Goal: Task Accomplishment & Management: Complete application form

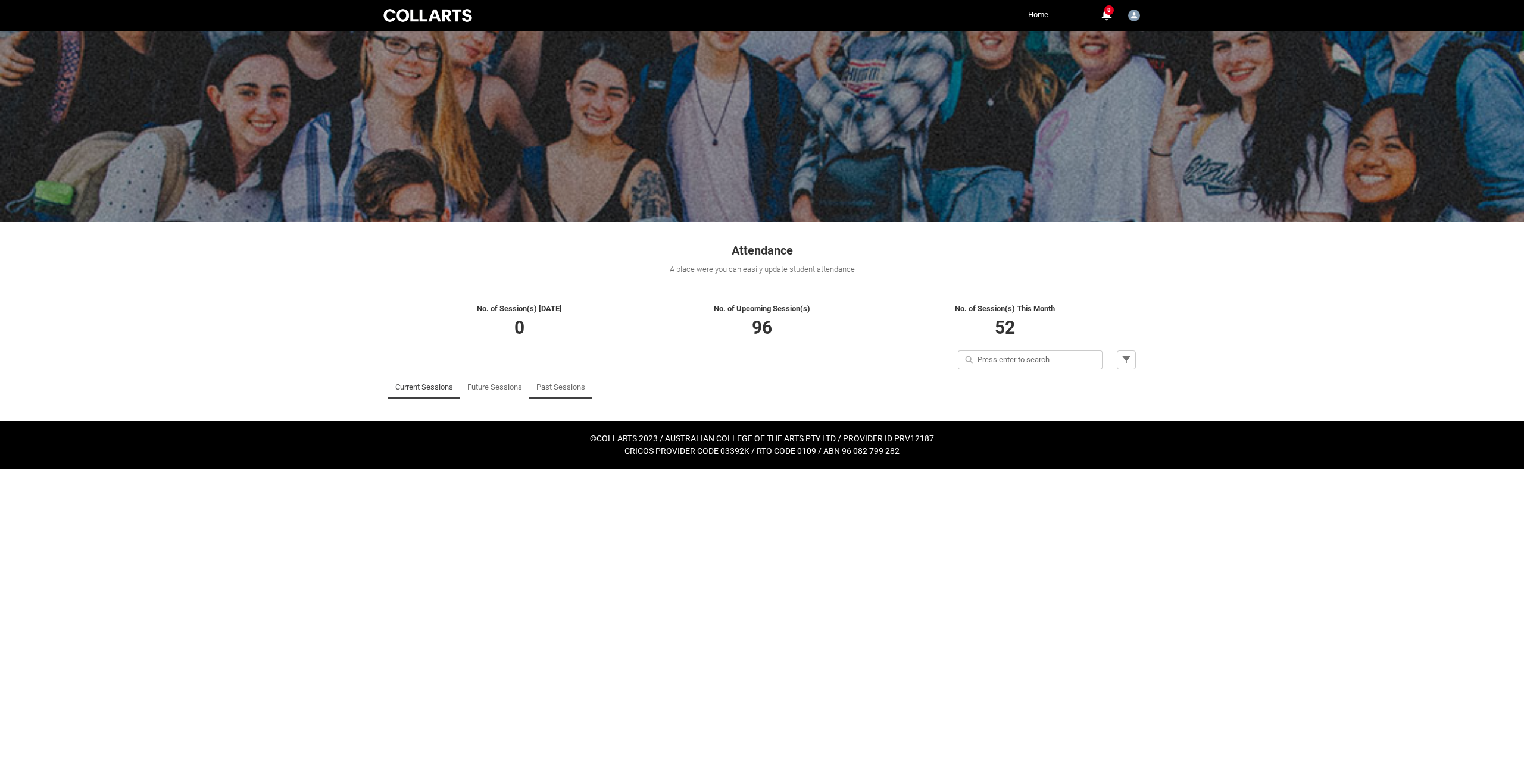
click at [557, 387] on link "Past Sessions" at bounding box center [561, 387] width 49 height 24
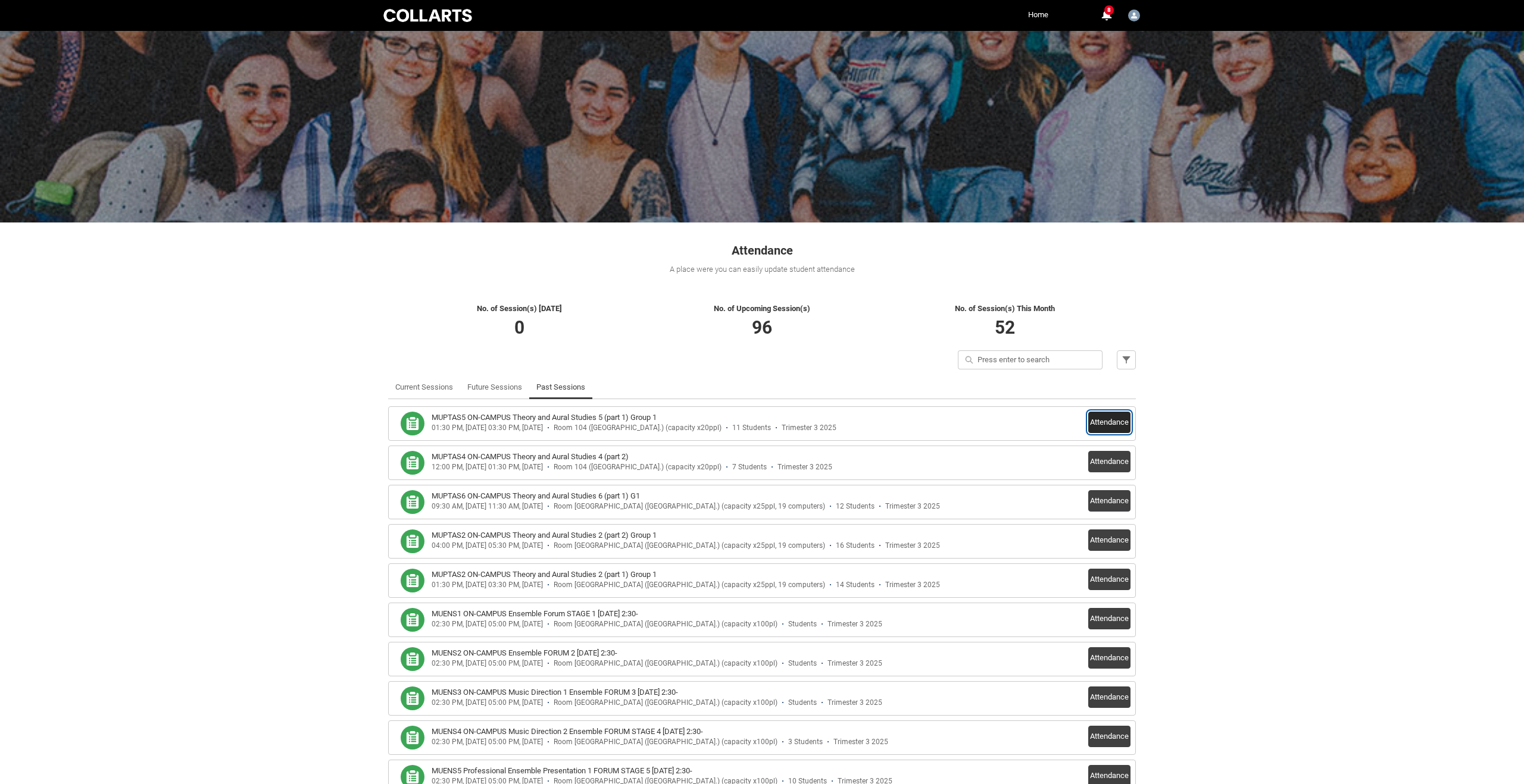
click at [1116, 425] on button "Attendance" at bounding box center [1109, 422] width 42 height 21
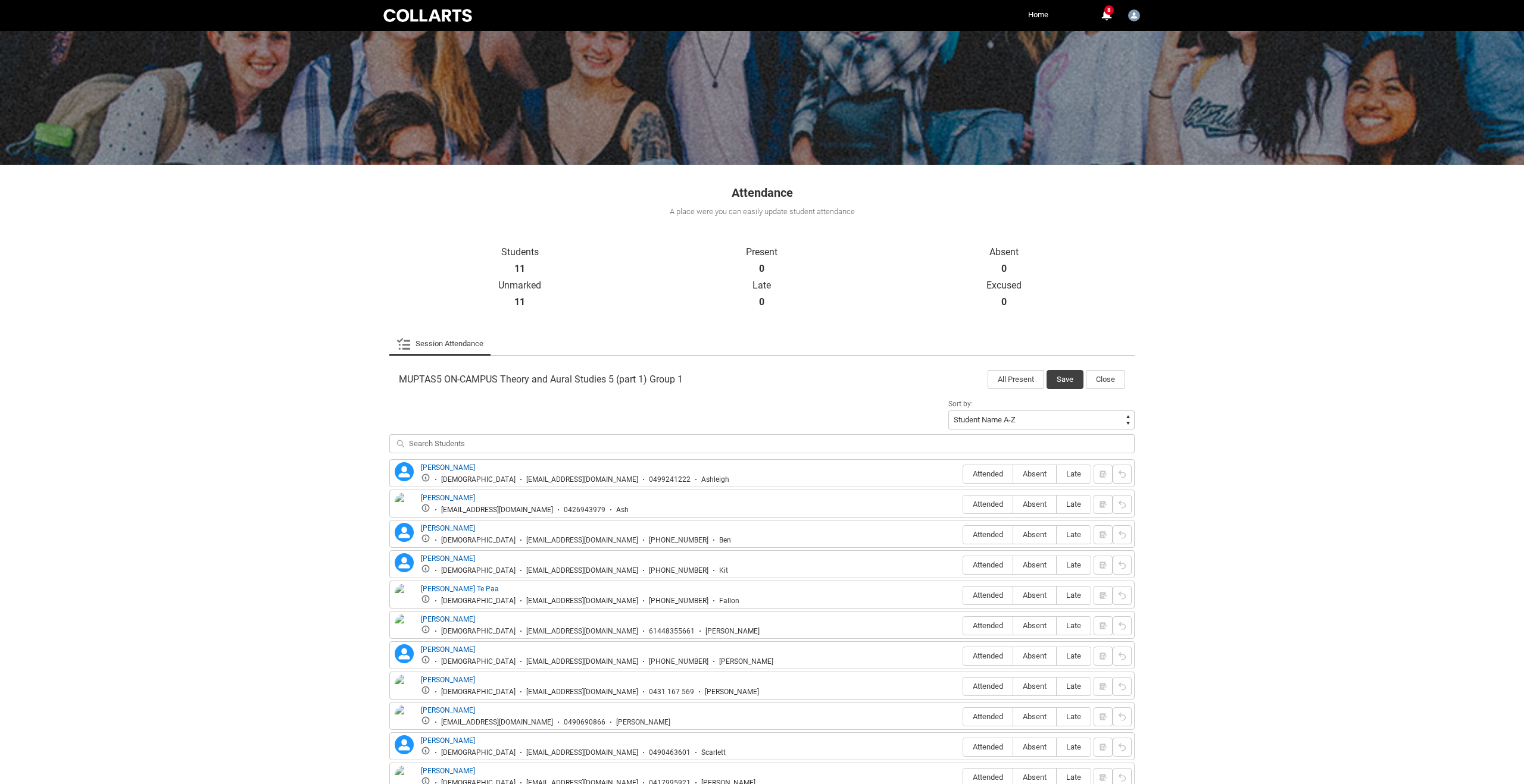
scroll to position [135, 0]
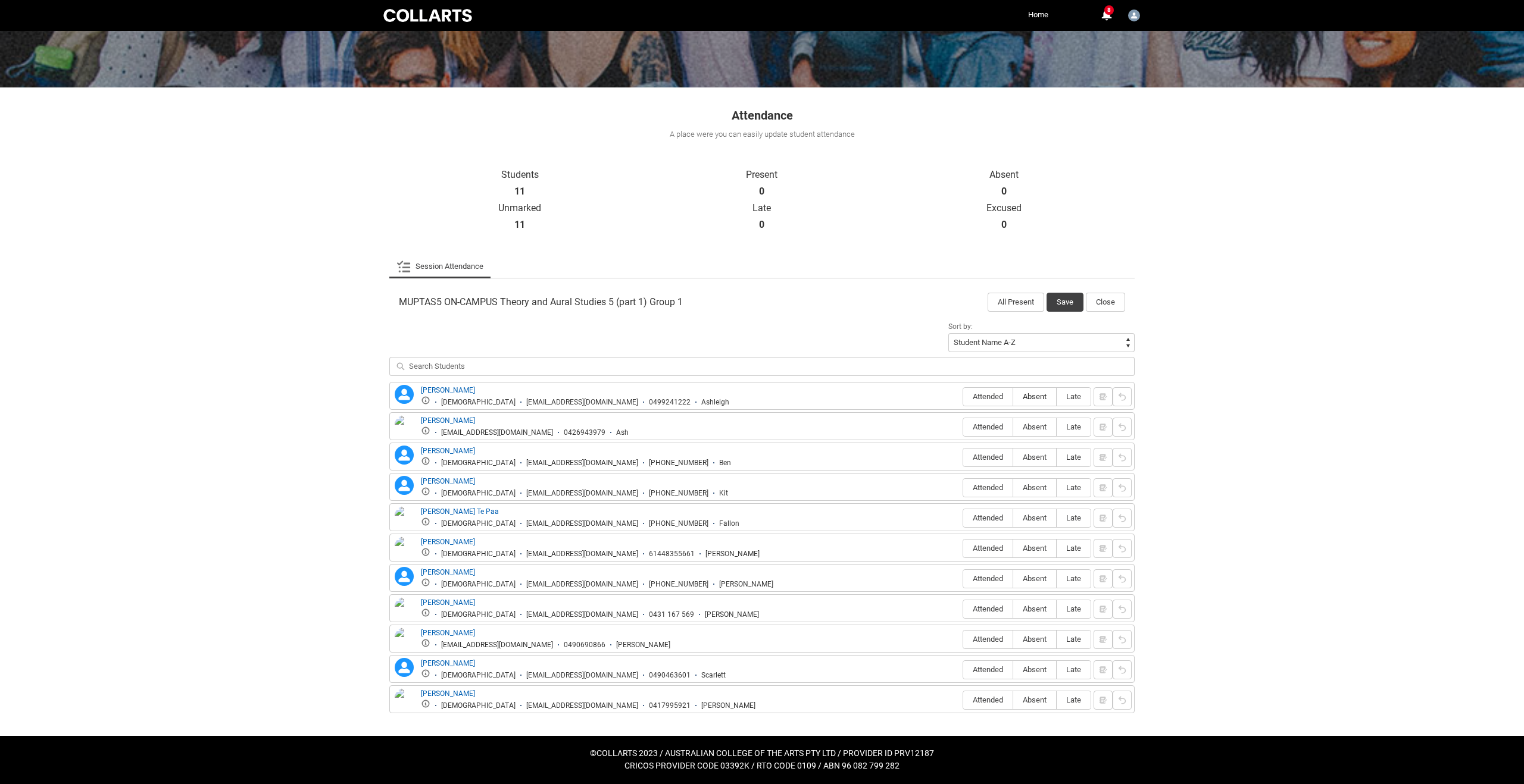
click at [1043, 399] on span "Absent" at bounding box center [1034, 396] width 43 height 9
click at [1013, 396] on input "Absent" at bounding box center [1012, 396] width 1 height 1
type lightning-radio-group "Absent"
radio input "true"
click at [1037, 428] on span "Absent" at bounding box center [1034, 426] width 43 height 9
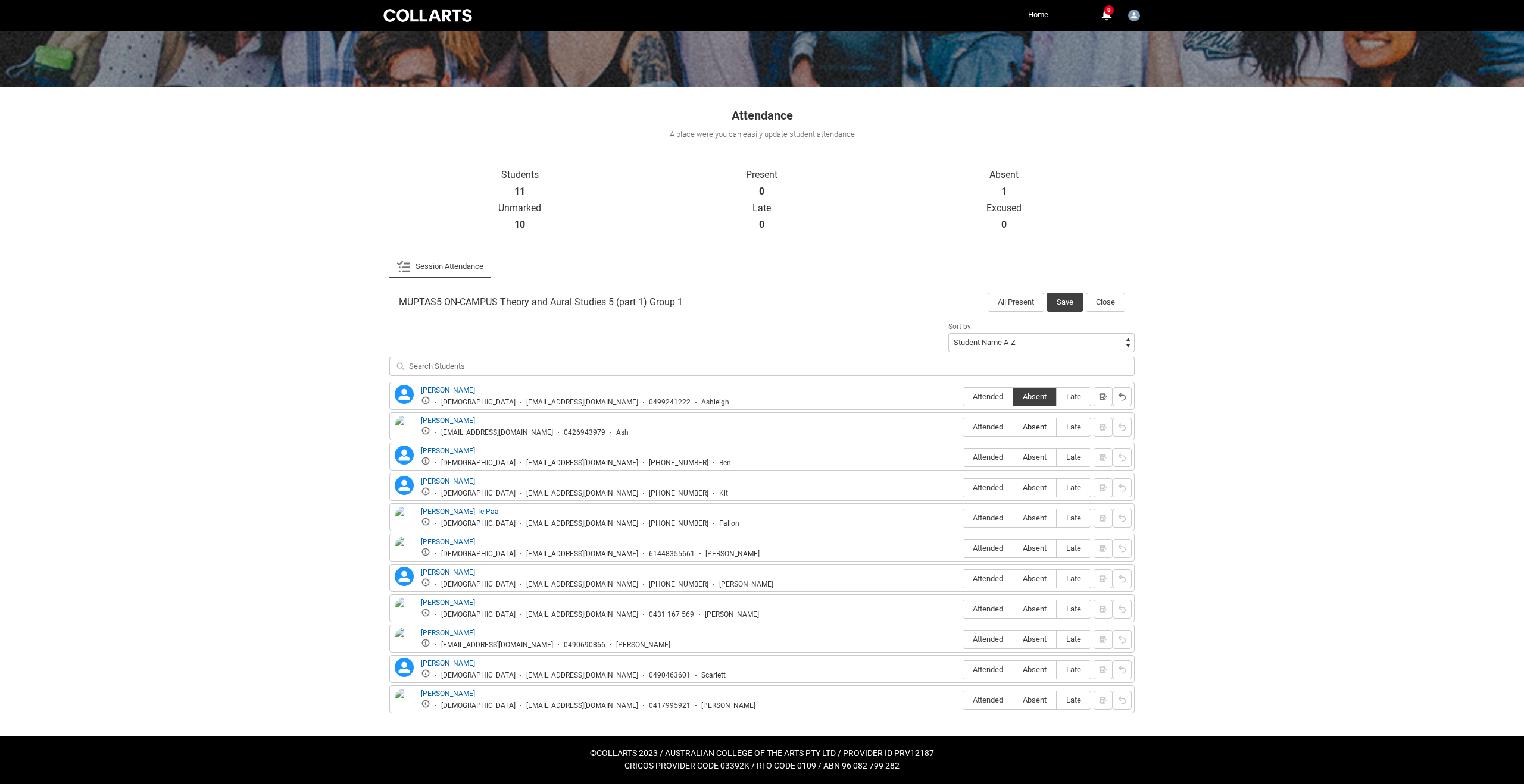
click at [1013, 427] on input "Absent" at bounding box center [1012, 426] width 1 height 1
type lightning-radio-group "Absent"
radio input "true"
click at [1033, 456] on span "Absent" at bounding box center [1034, 457] width 43 height 9
click at [1013, 457] on input "Absent" at bounding box center [1012, 457] width 1 height 1
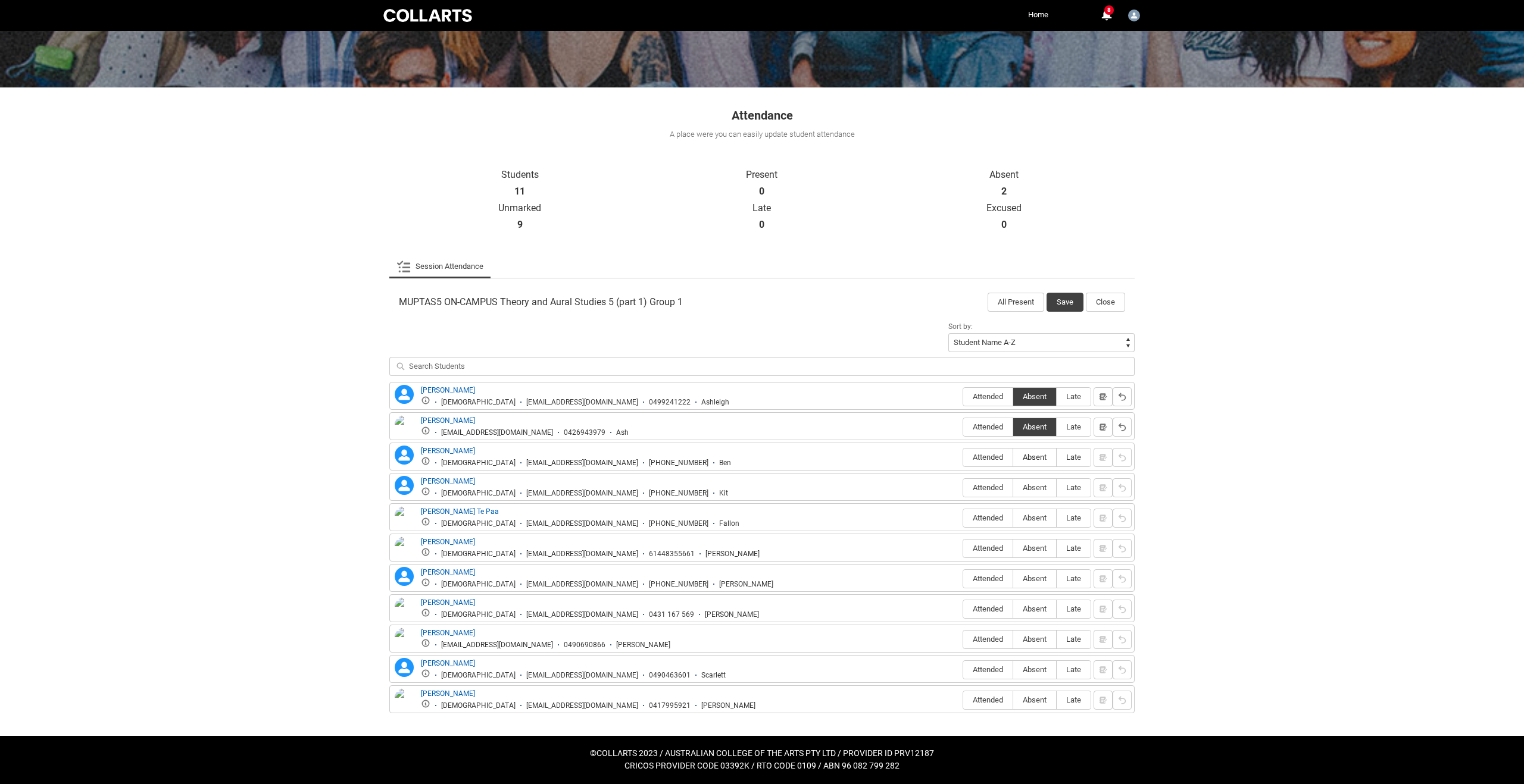
type lightning-radio-group "Absent"
radio input "true"
click at [1034, 490] on span "Absent" at bounding box center [1034, 487] width 43 height 9
click at [1013, 488] on input "Absent" at bounding box center [1012, 487] width 1 height 1
type lightning-radio-group "Absent"
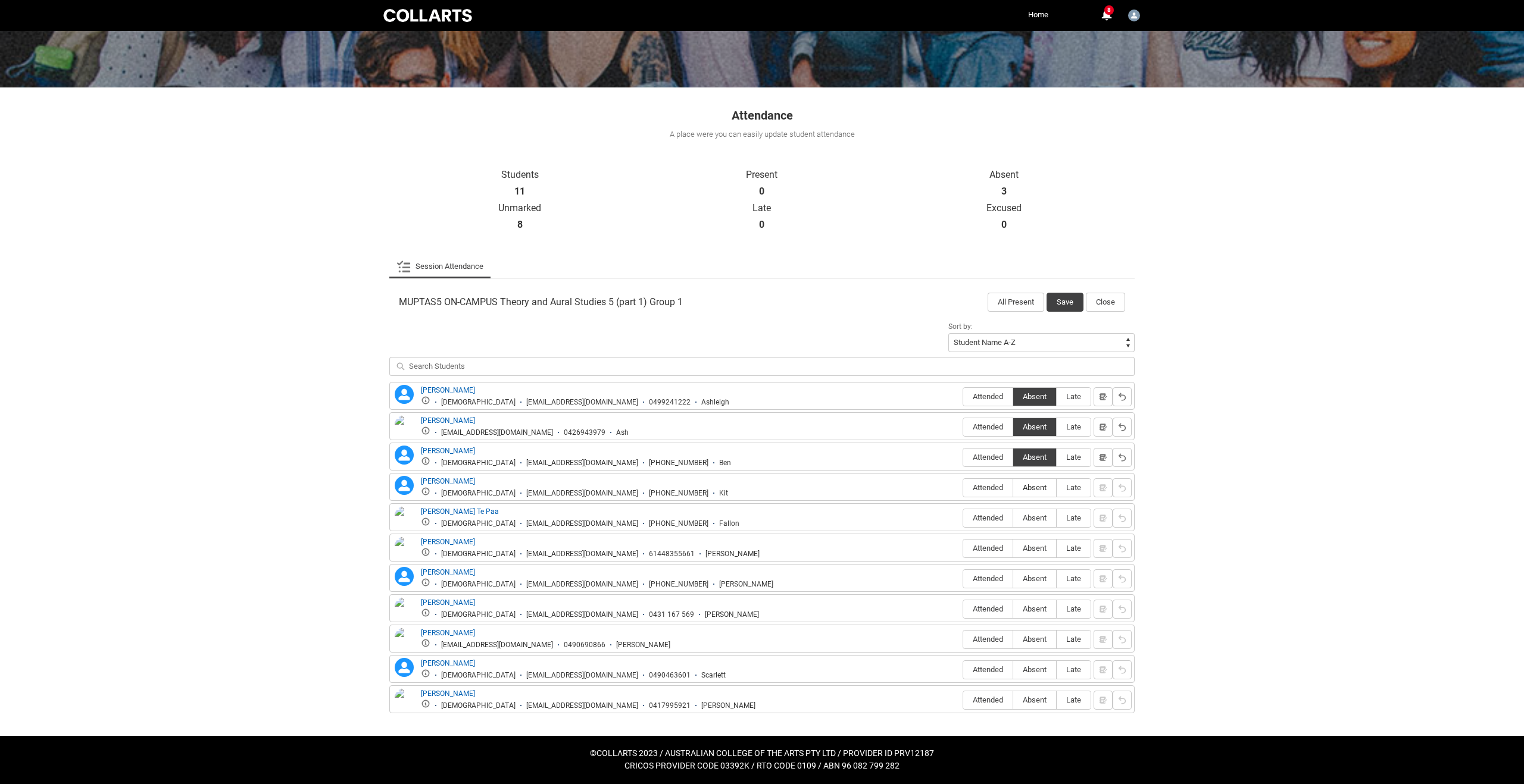
radio input "true"
click at [992, 520] on span "Attended" at bounding box center [988, 518] width 49 height 9
click at [963, 518] on input "Attended" at bounding box center [962, 518] width 1 height 1
type lightning-radio-group "Attended"
radio input "true"
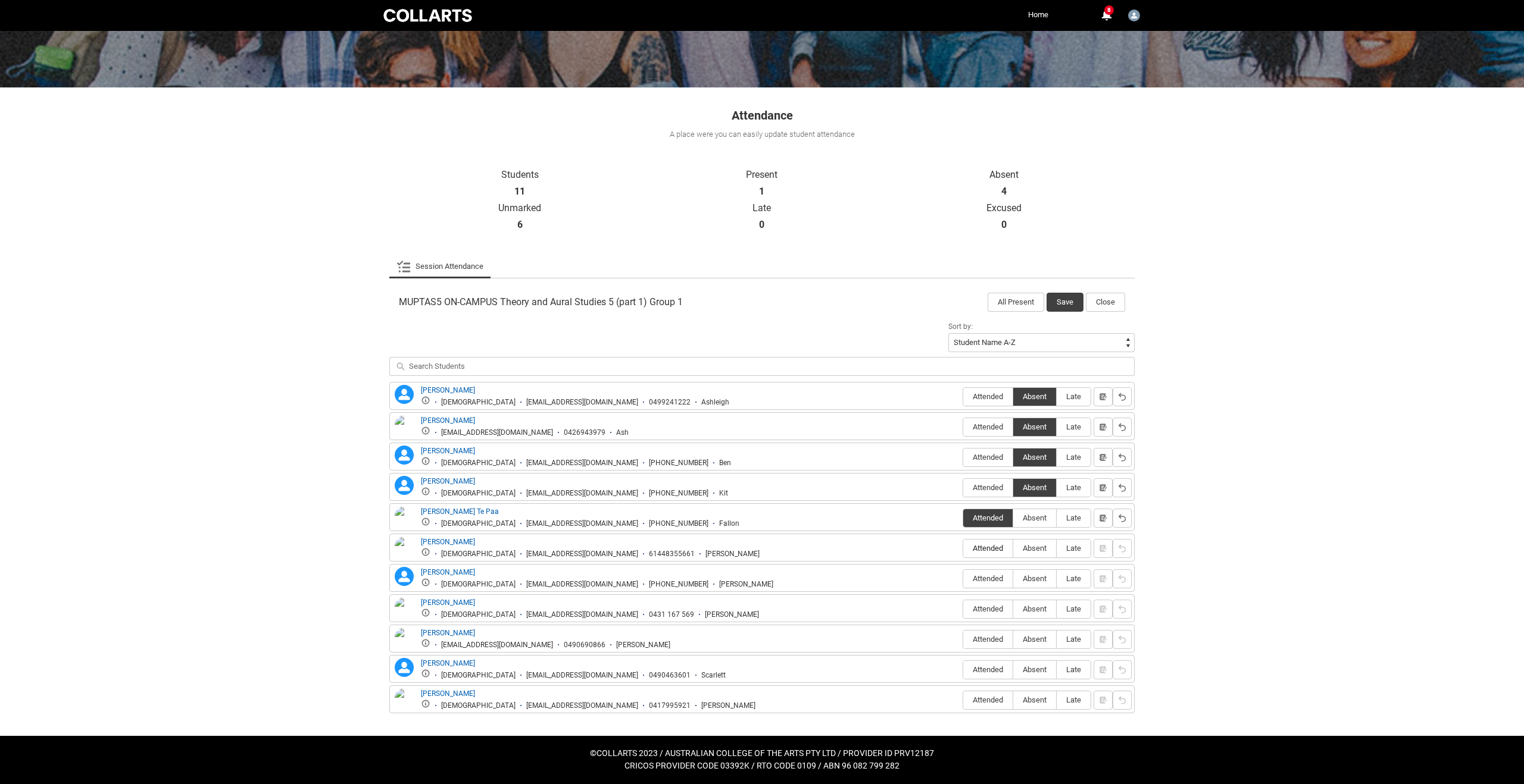
click at [993, 550] on span "Attended" at bounding box center [988, 548] width 49 height 9
click at [963, 548] on input "Attended" at bounding box center [962, 548] width 1 height 1
type lightning-radio-group "Attended"
radio input "true"
click at [989, 580] on span "Attended" at bounding box center [988, 578] width 49 height 9
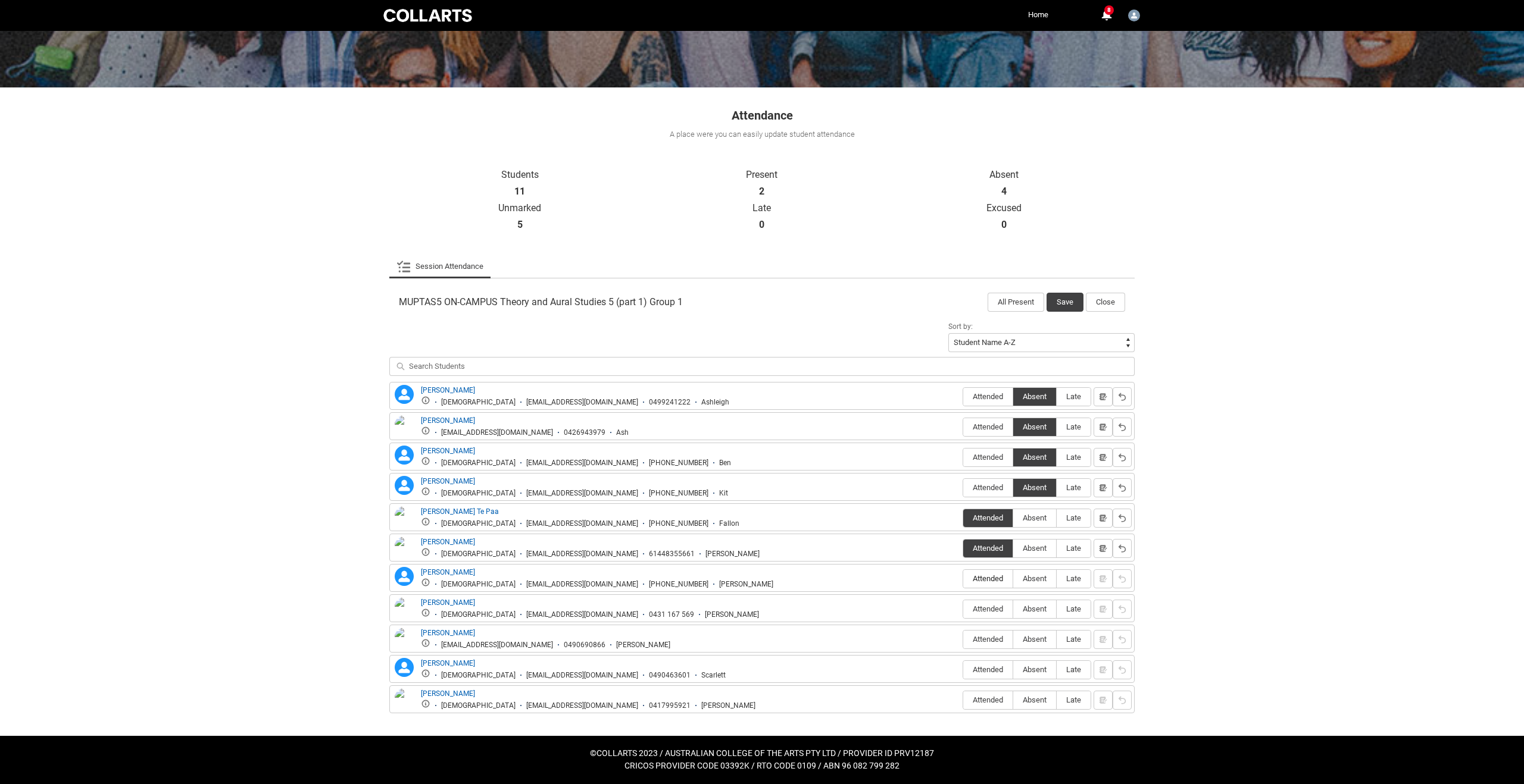
click at [963, 579] on input "Attended" at bounding box center [962, 578] width 1 height 1
type lightning-radio-group "Attended"
radio input "true"
drag, startPoint x: 1040, startPoint y: 609, endPoint x: 1036, endPoint y: 622, distance: 13.6
click at [1040, 609] on span "Absent" at bounding box center [1034, 608] width 43 height 9
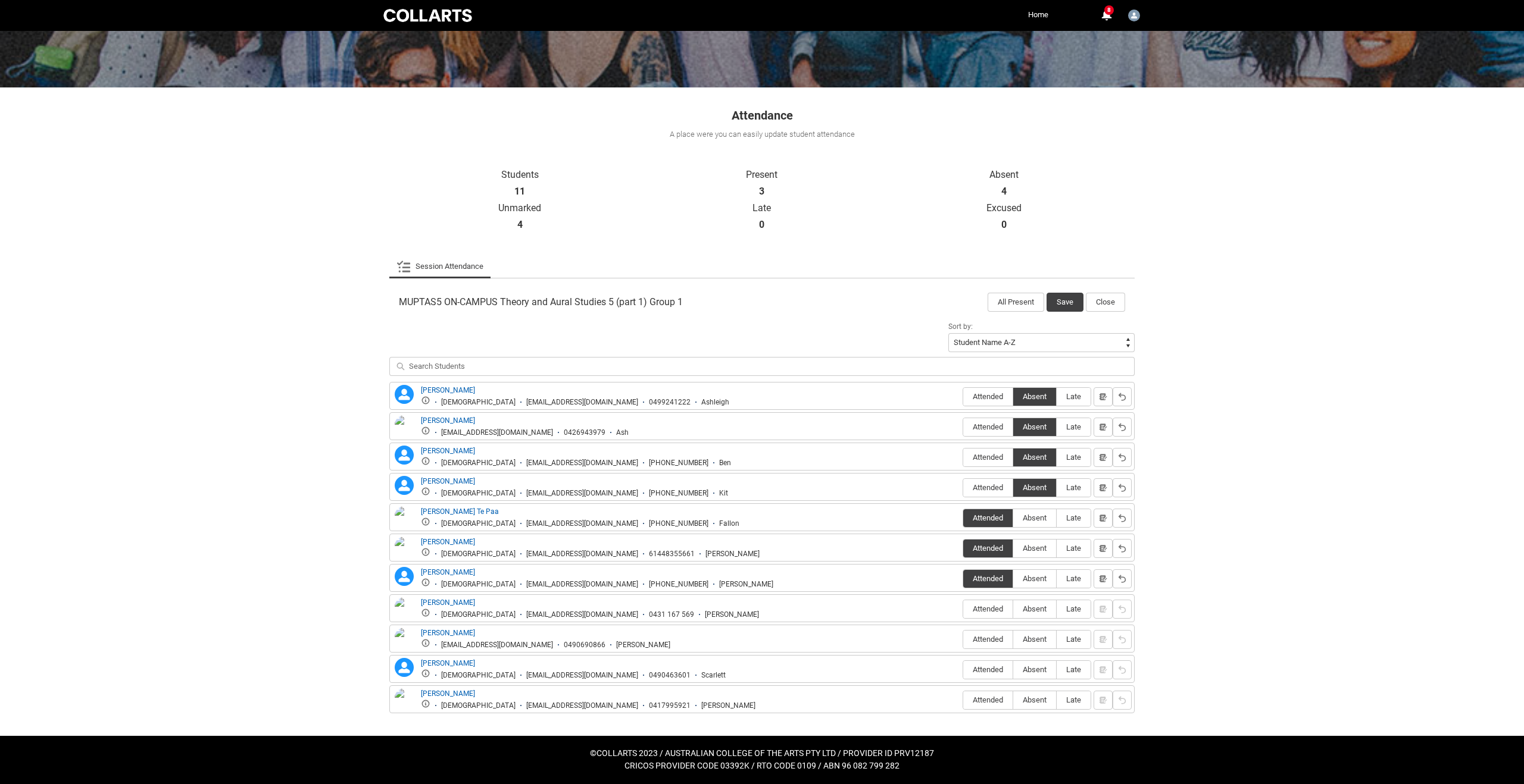
click at [1013, 609] on input "Absent" at bounding box center [1012, 608] width 1 height 1
type lightning-radio-group "Absent"
radio input "true"
click at [1033, 637] on span "Absent" at bounding box center [1034, 639] width 43 height 9
click at [1013, 639] on input "Absent" at bounding box center [1012, 639] width 1 height 1
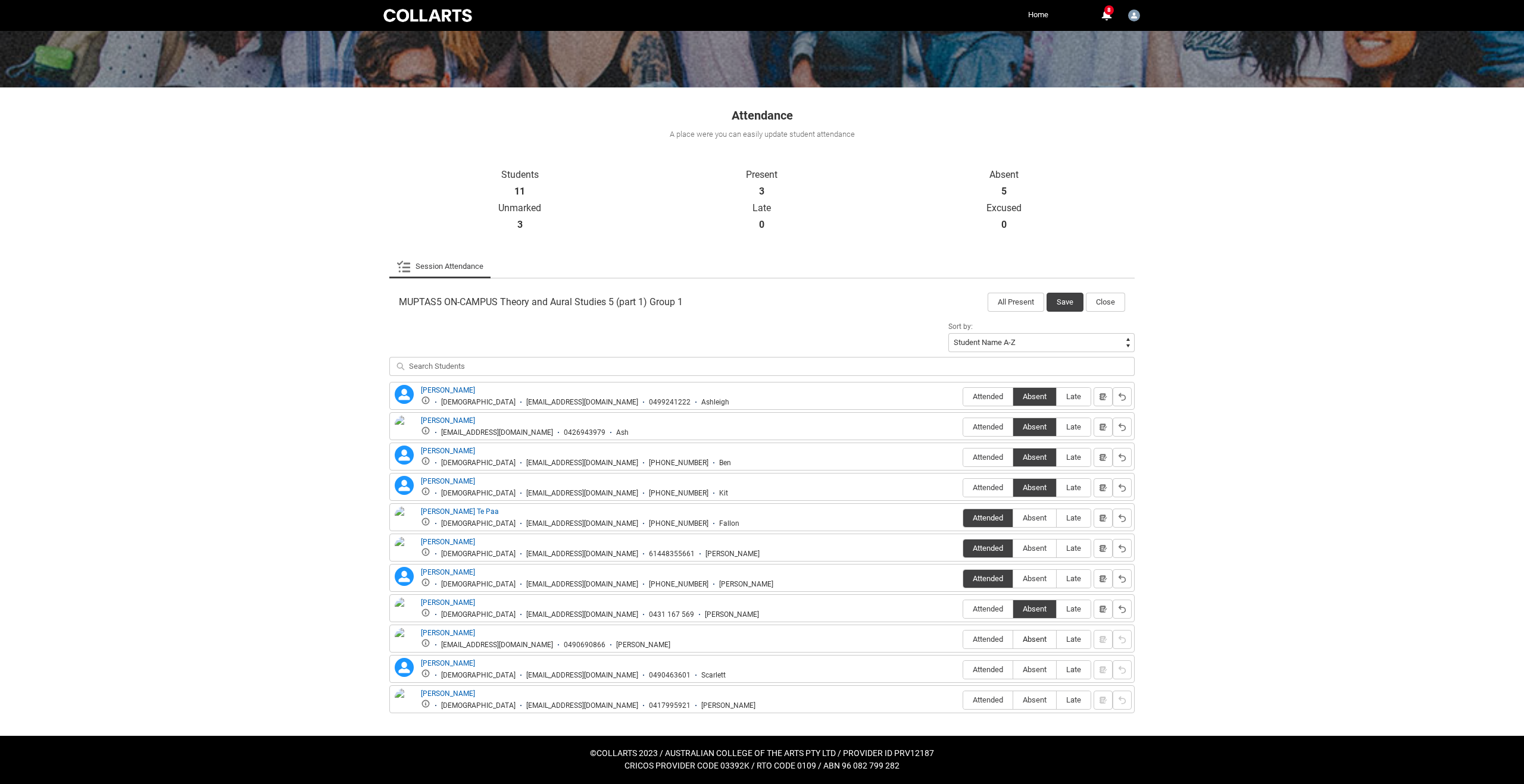
type lightning-radio-group "Absent"
radio input "true"
click at [1036, 672] on span "Absent" at bounding box center [1034, 669] width 43 height 9
click at [1013, 670] on input "Absent" at bounding box center [1012, 669] width 1 height 1
type lightning-radio-group "Absent"
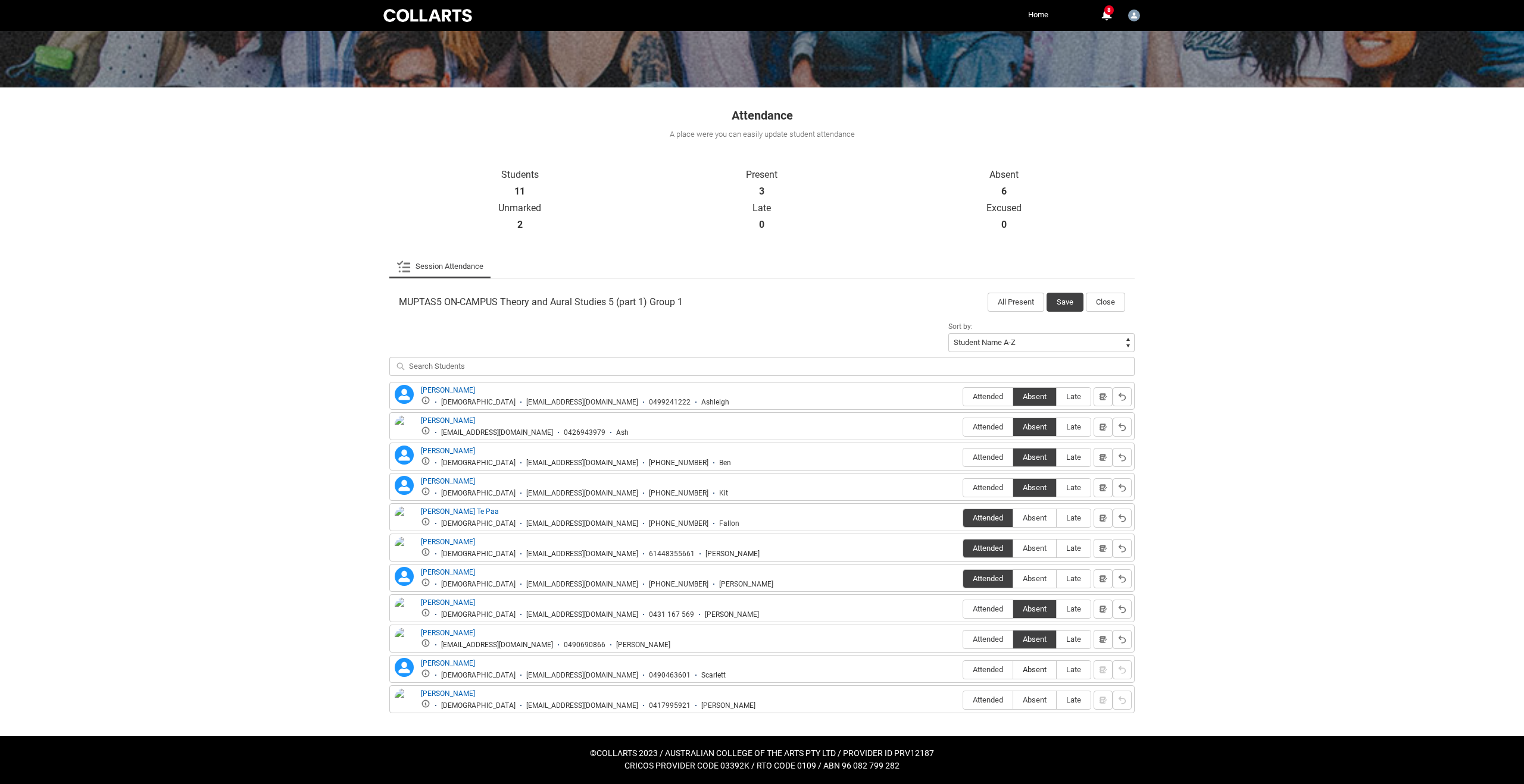
radio input "true"
click at [1032, 697] on span "Absent" at bounding box center [1034, 700] width 43 height 9
click at [1013, 700] on input "Absent" at bounding box center [1012, 700] width 1 height 1
type lightning-radio-group "Absent"
radio input "true"
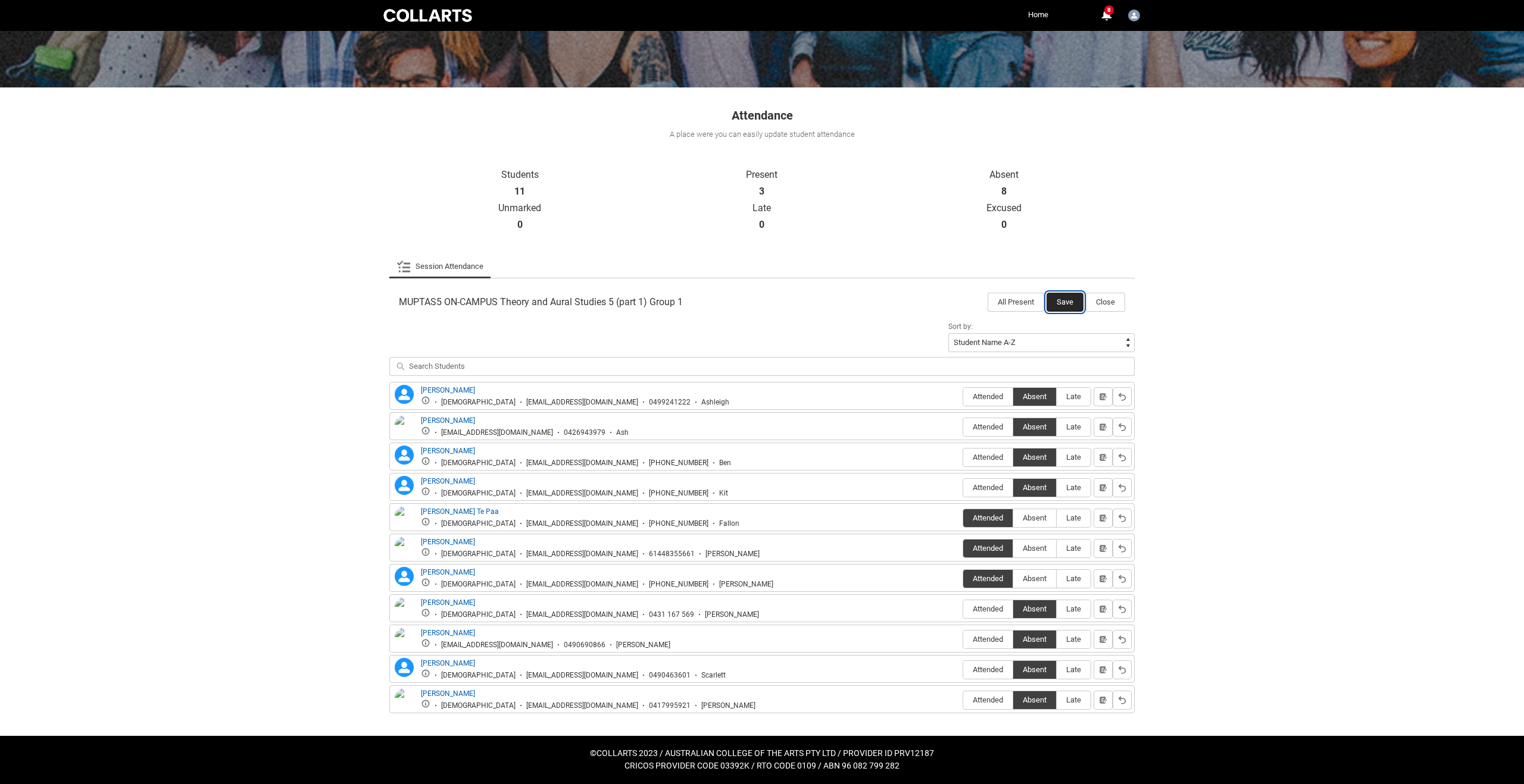
click at [1064, 300] on button "Save" at bounding box center [1065, 302] width 37 height 19
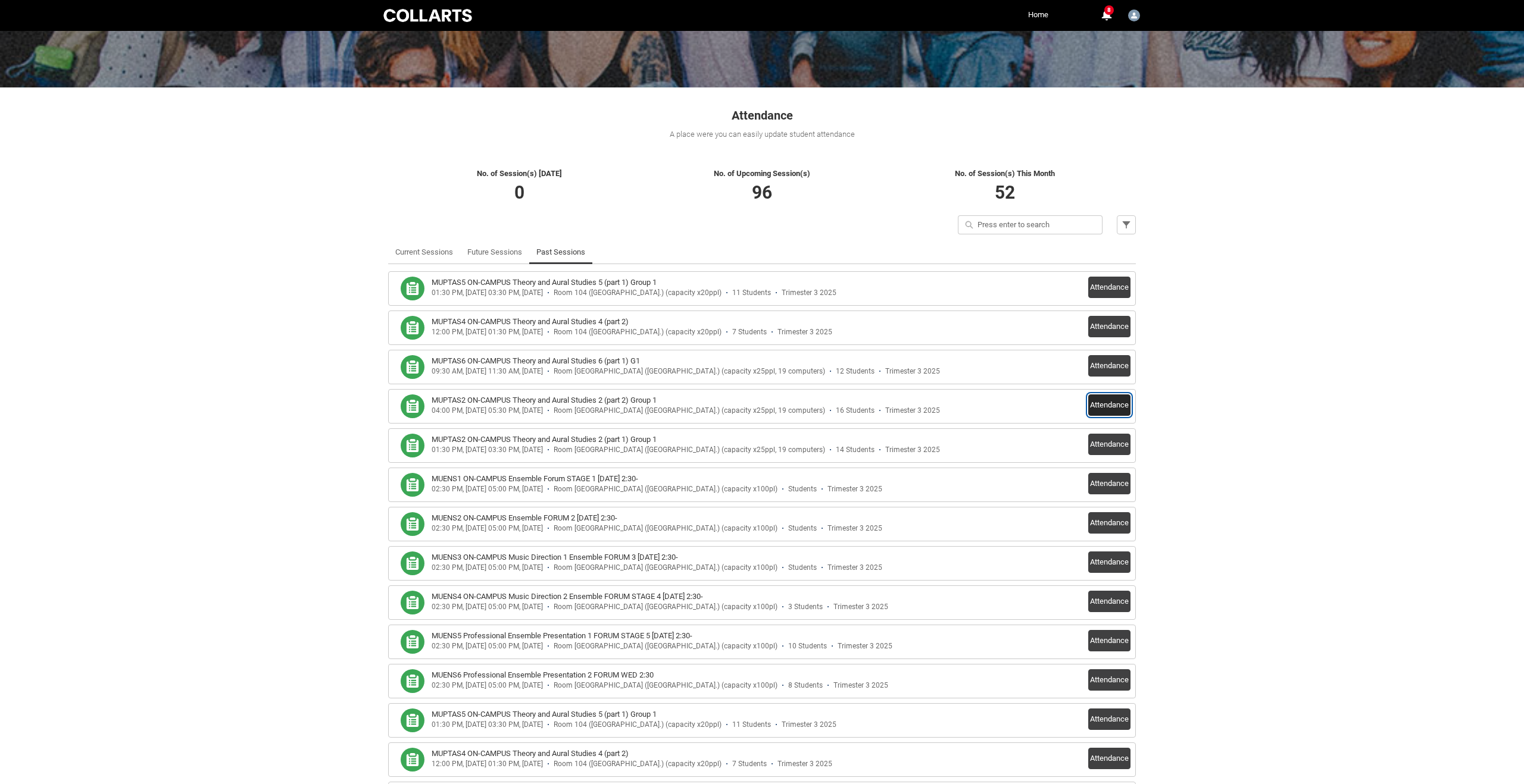
click at [1112, 406] on button "Attendance" at bounding box center [1109, 405] width 42 height 21
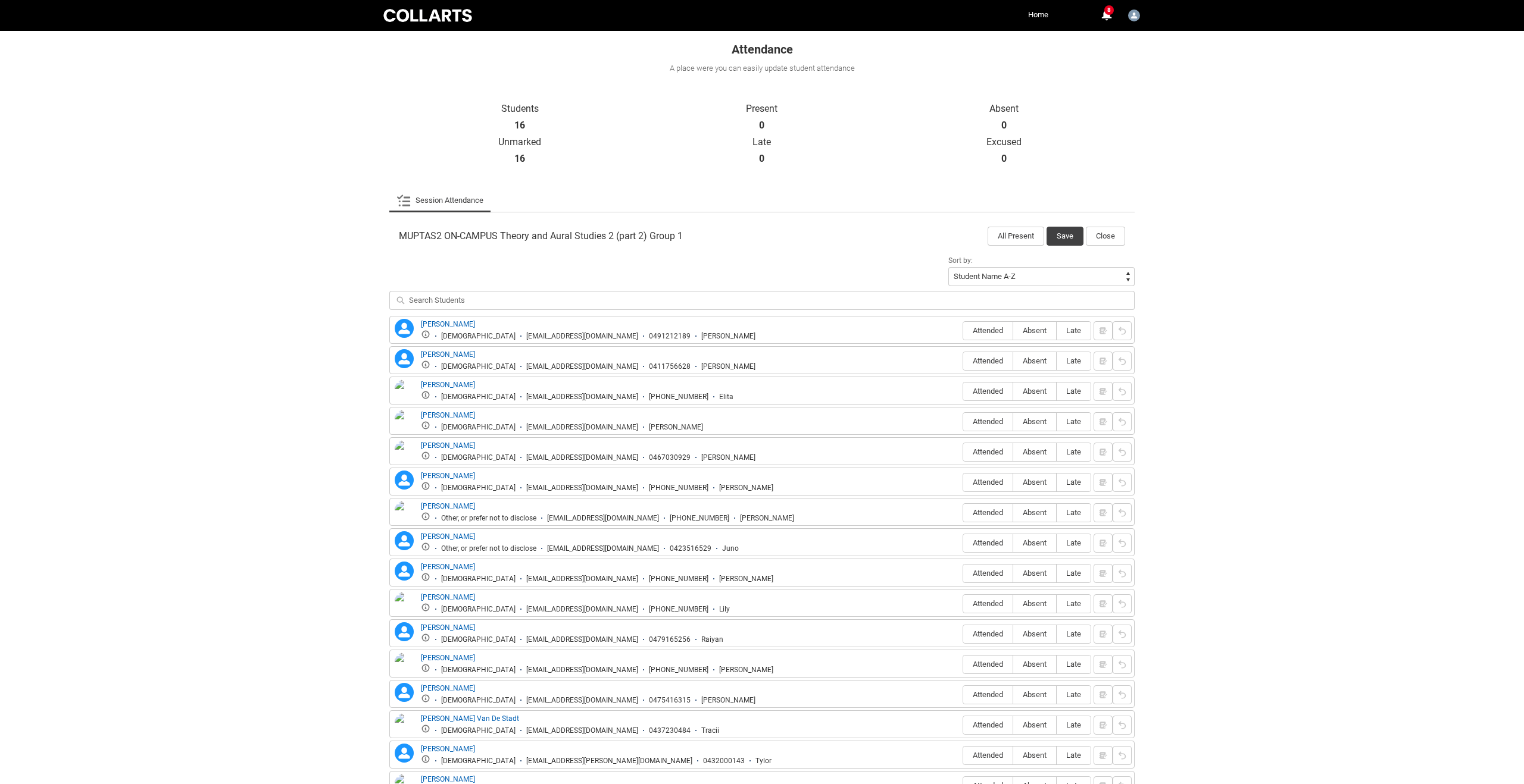
scroll to position [287, 0]
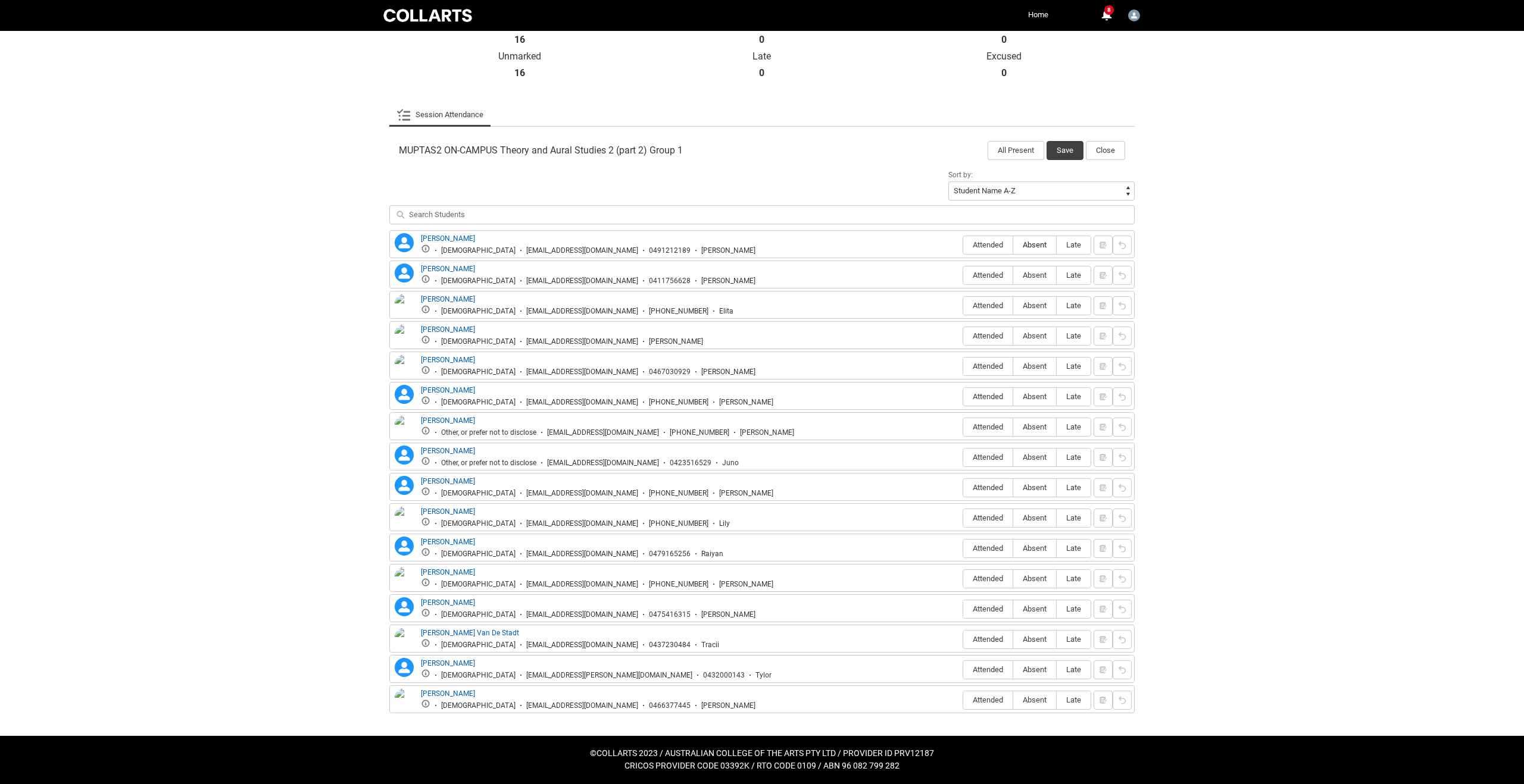
click at [1035, 243] on span "Absent" at bounding box center [1034, 245] width 43 height 9
click at [1013, 245] on input "Absent" at bounding box center [1012, 245] width 1 height 1
type lightning-radio-group "Absent"
radio input "true"
click at [984, 276] on span "Attended" at bounding box center [988, 275] width 49 height 9
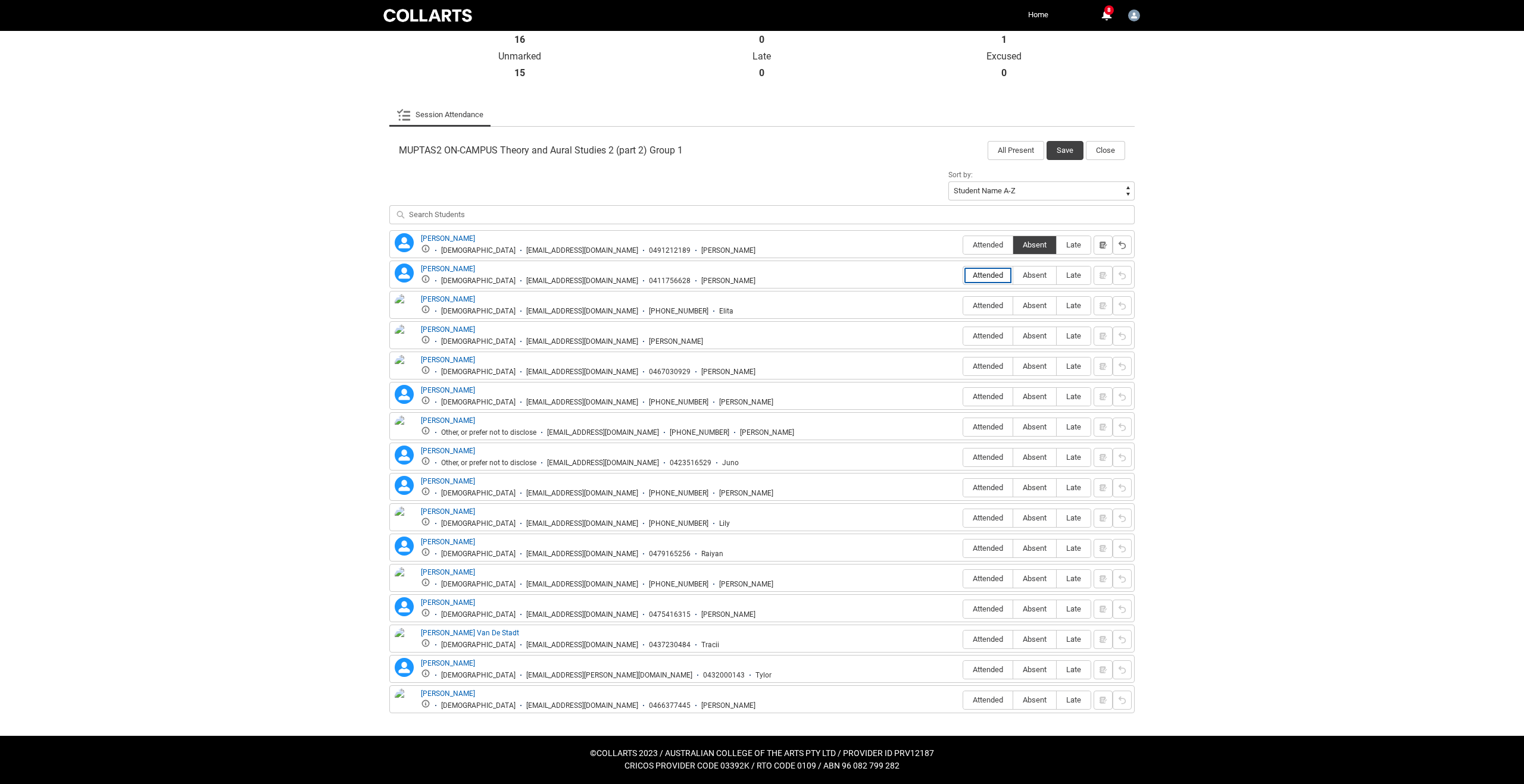
click at [963, 275] on input "Attended" at bounding box center [962, 275] width 1 height 1
type lightning-radio-group "Attended"
radio input "true"
click at [979, 306] on span "Attended" at bounding box center [988, 305] width 49 height 9
click at [963, 306] on input "Attended" at bounding box center [962, 305] width 1 height 1
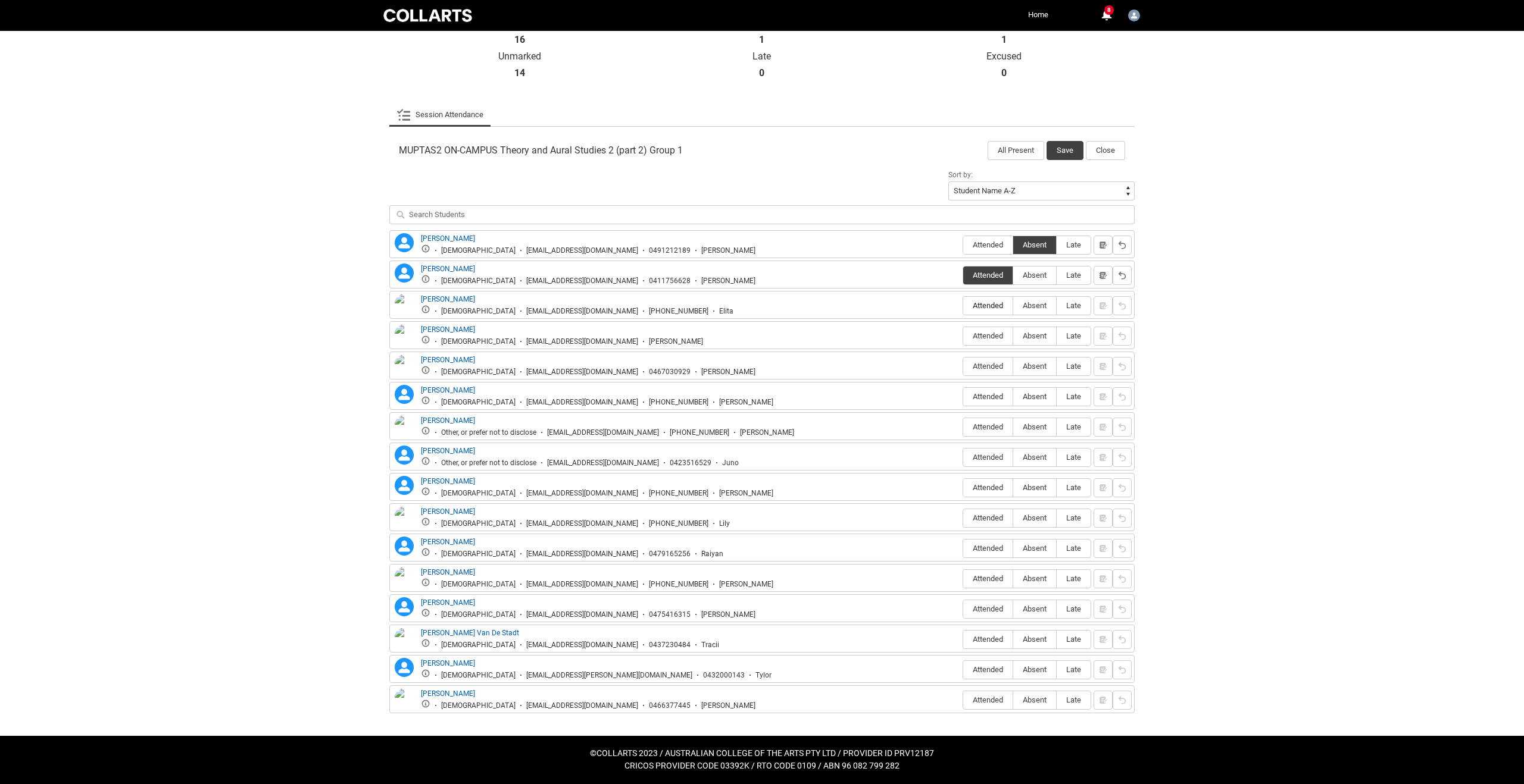
type lightning-radio-group "Attended"
radio input "true"
click at [1045, 338] on span "Absent" at bounding box center [1034, 335] width 43 height 9
click at [1013, 336] on input "Absent" at bounding box center [1012, 336] width 1 height 1
type lightning-radio-group "Absent"
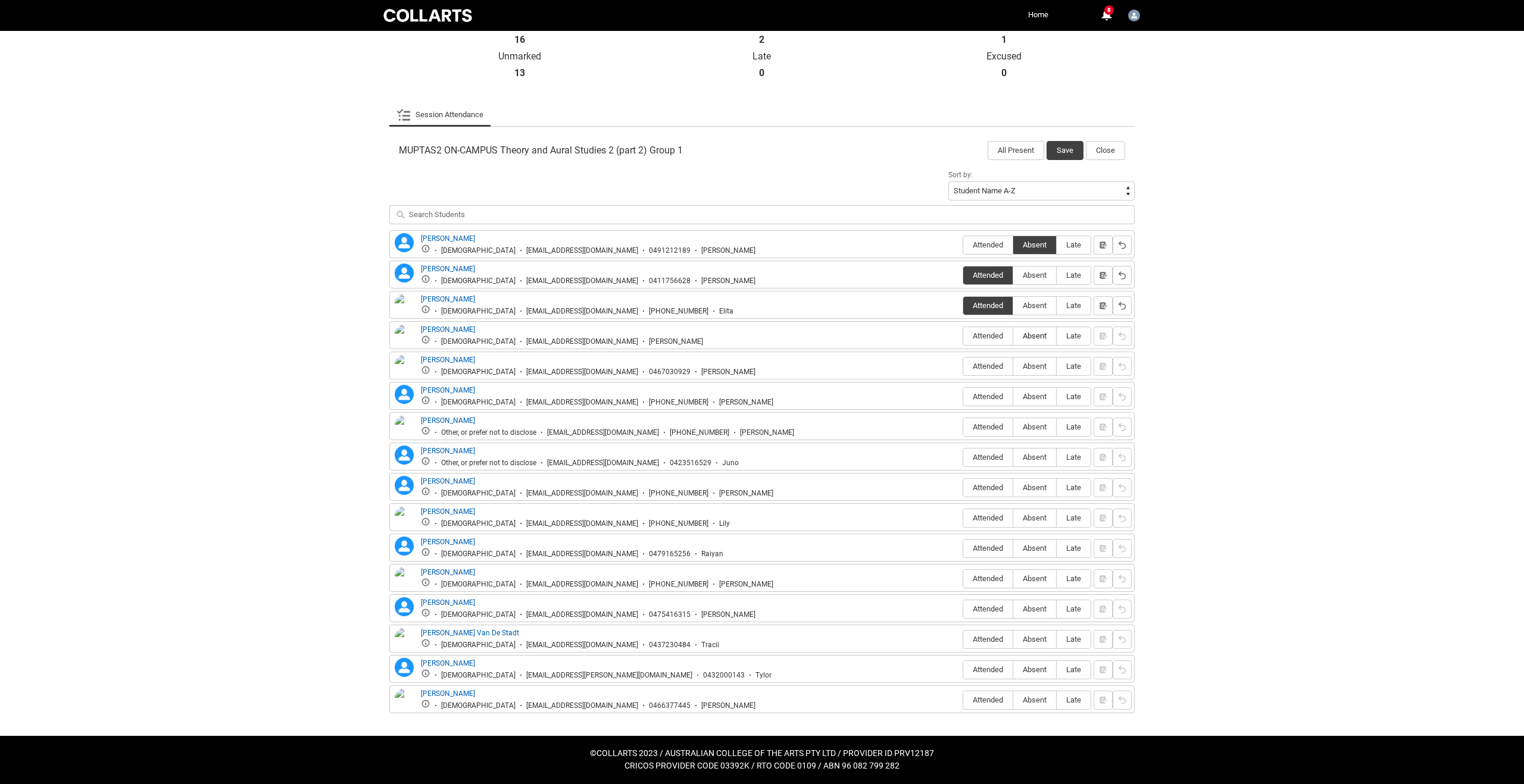
radio input "true"
click at [1034, 371] on label "Absent" at bounding box center [1034, 366] width 43 height 18
click at [1013, 366] on input "Absent" at bounding box center [1012, 366] width 1 height 1
type lightning-radio-group "Absent"
radio input "true"
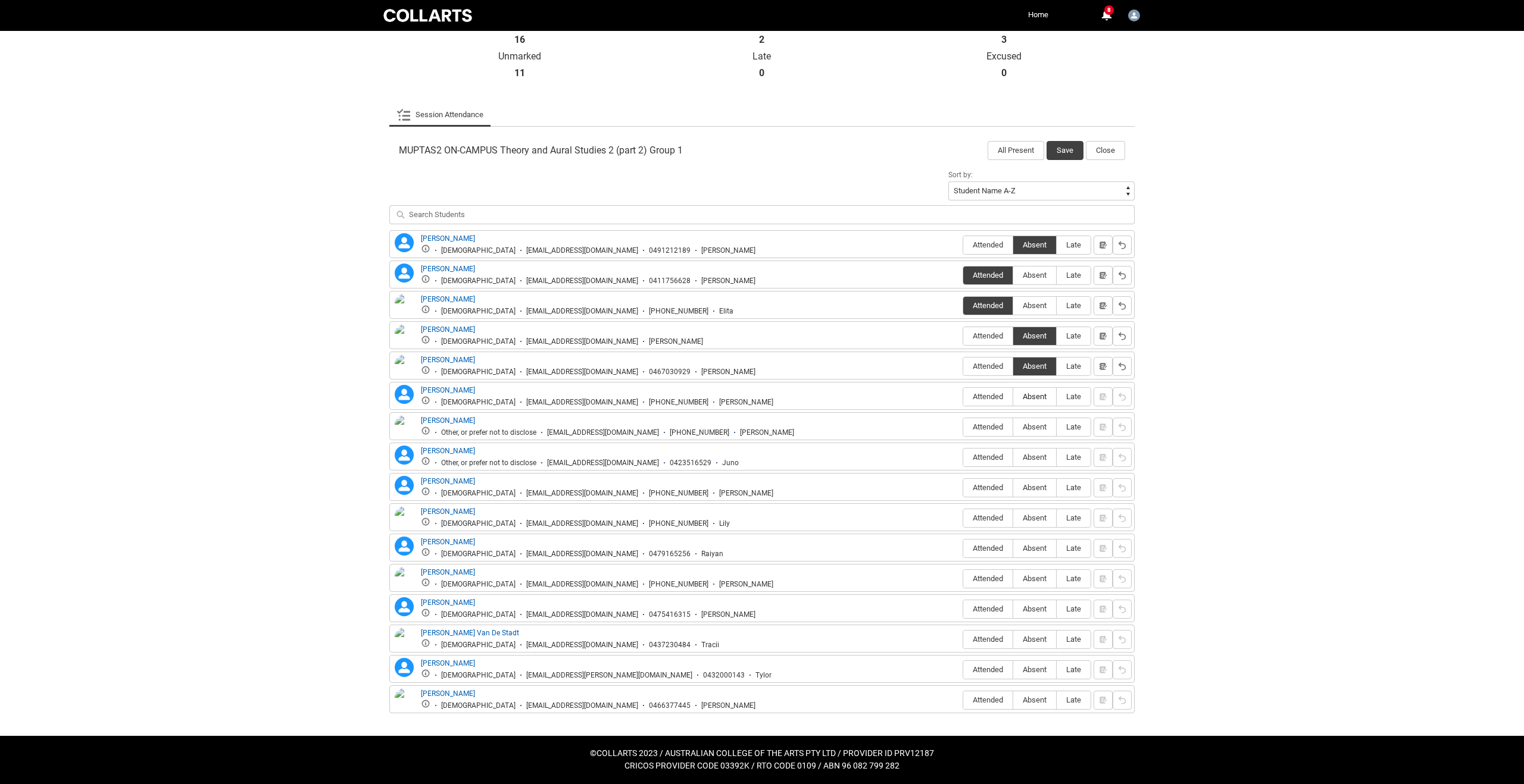
click at [1035, 400] on span "Absent" at bounding box center [1034, 396] width 43 height 9
click at [1013, 396] on input "Absent" at bounding box center [1012, 396] width 1 height 1
type lightning-radio-group "Absent"
radio input "true"
click at [1037, 430] on span "Absent" at bounding box center [1034, 426] width 43 height 9
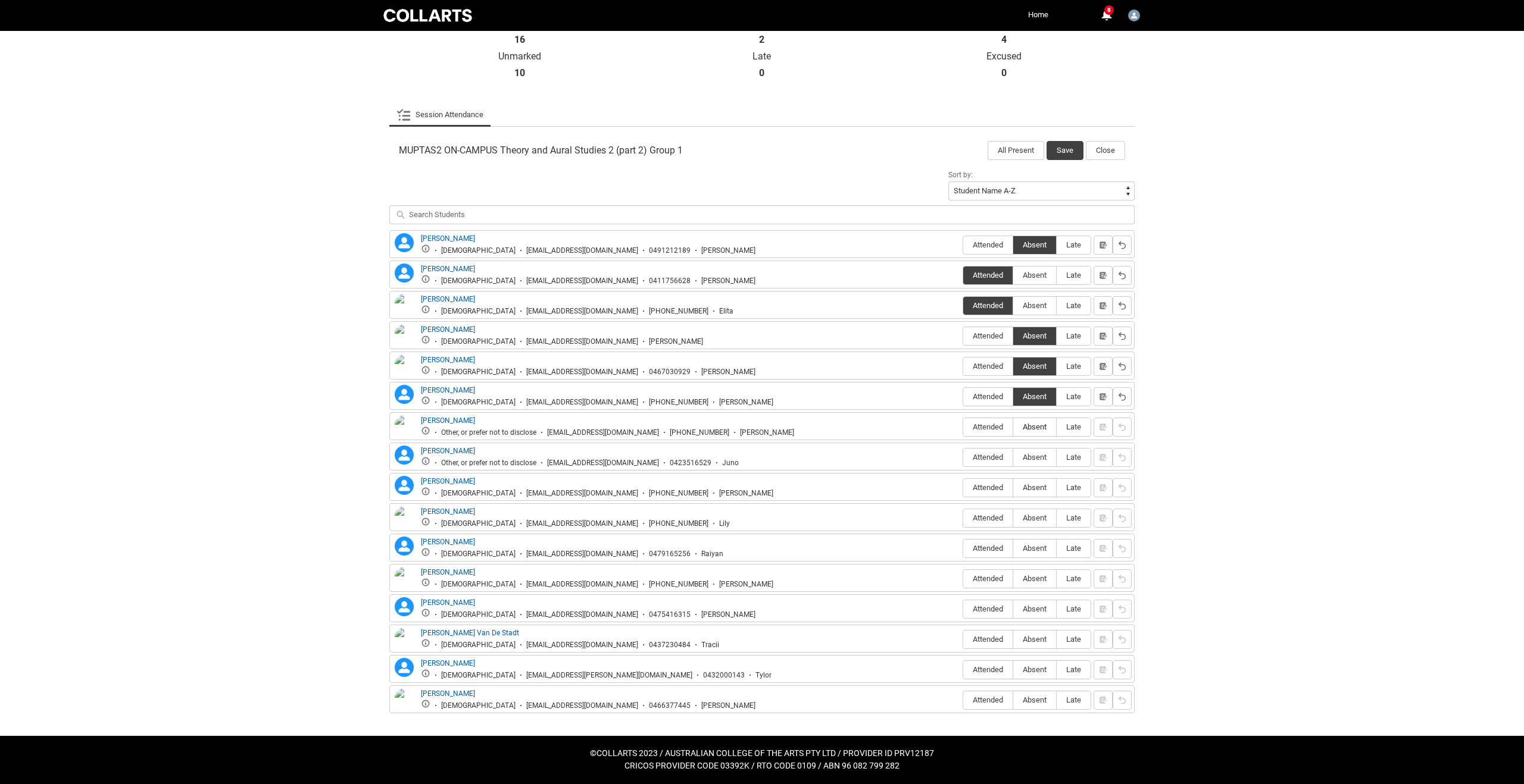
click at [1013, 427] on input "Absent" at bounding box center [1012, 426] width 1 height 1
type lightning-radio-group "Absent"
radio input "true"
click at [977, 459] on span "Attended" at bounding box center [988, 457] width 49 height 9
click at [963, 458] on input "Attended" at bounding box center [962, 457] width 1 height 1
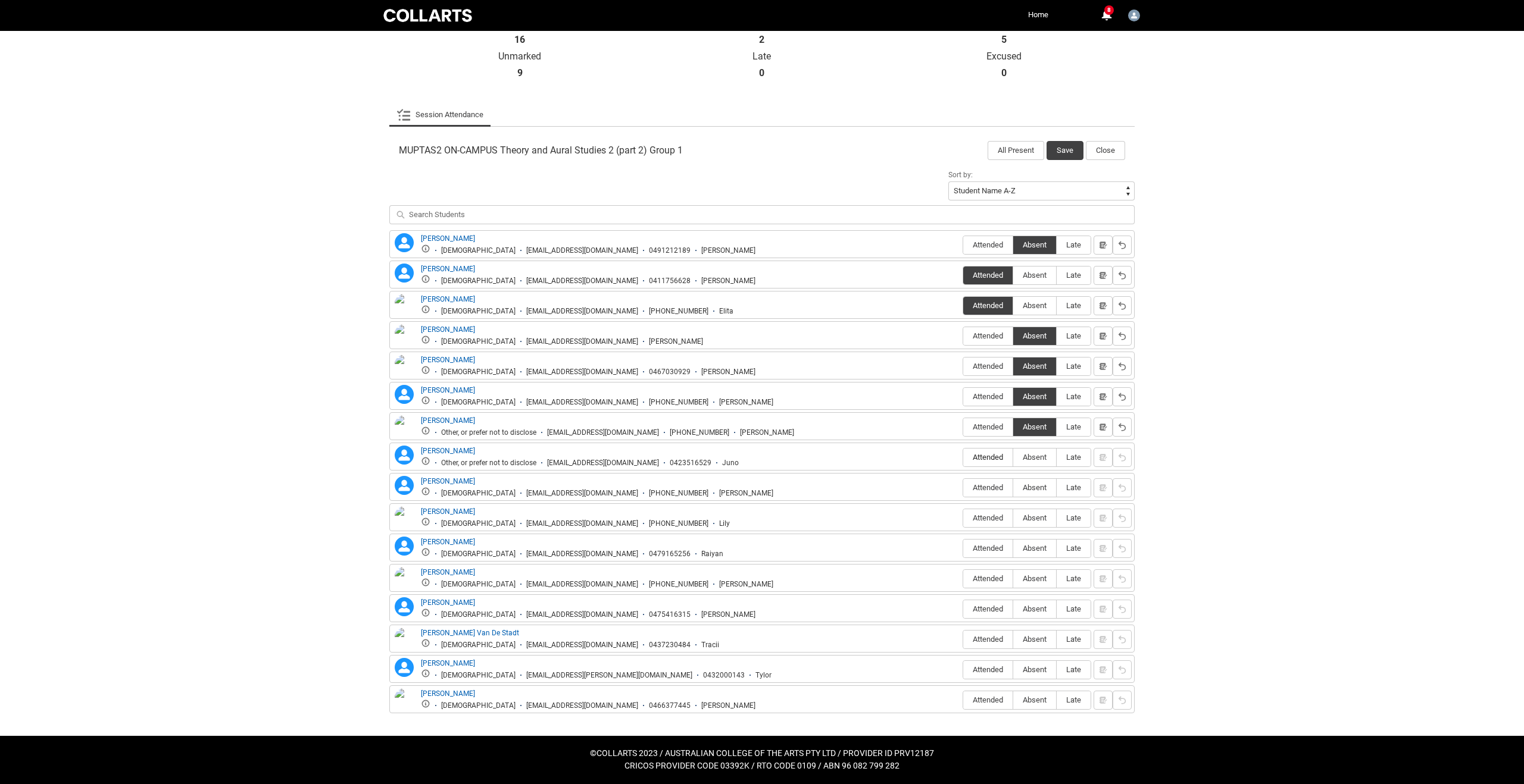
type lightning-radio-group "Attended"
radio input "true"
click at [990, 489] on span "Attended" at bounding box center [988, 487] width 49 height 9
click at [963, 488] on input "Attended" at bounding box center [962, 487] width 1 height 1
type lightning-radio-group "Attended"
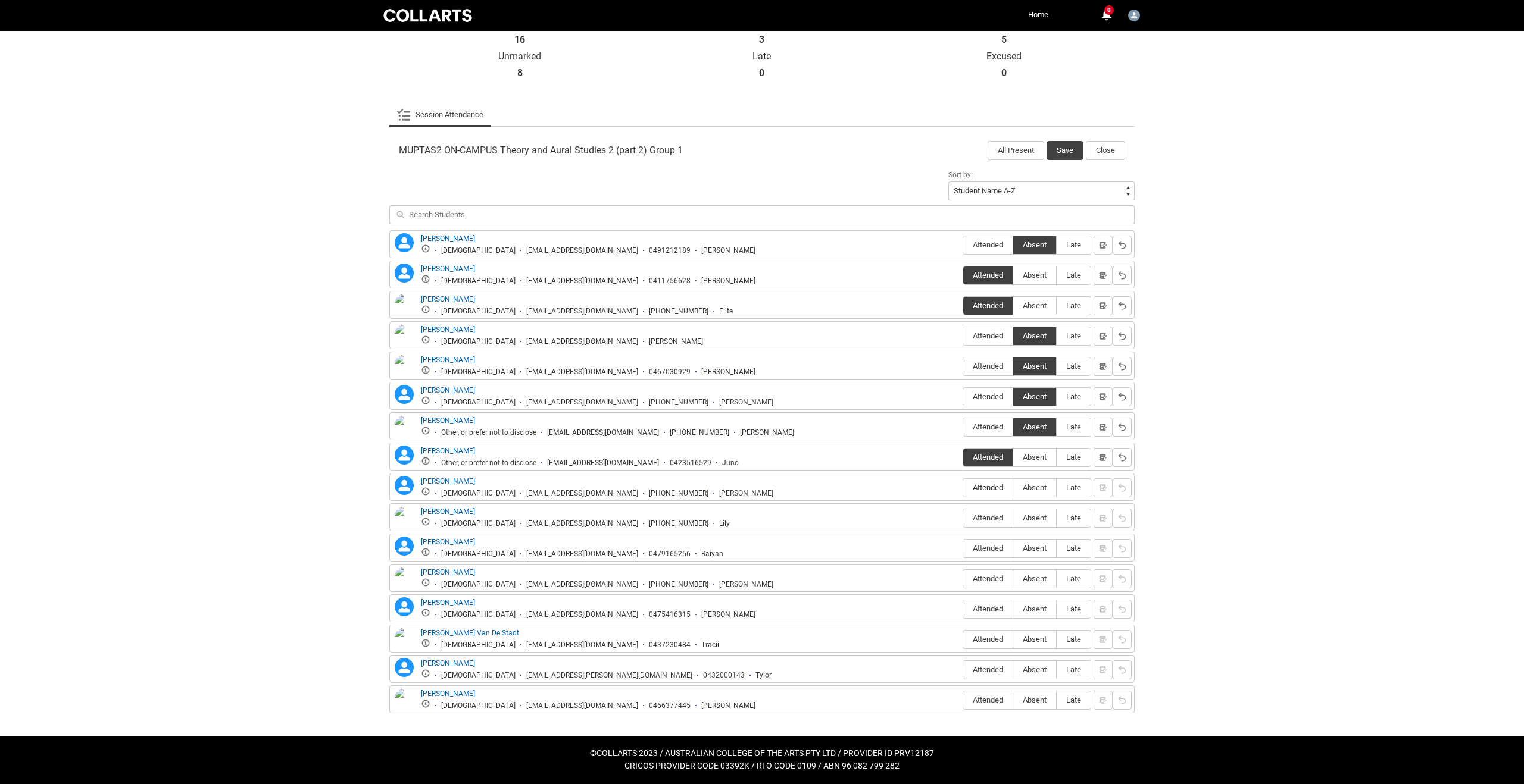
radio input "true"
click at [990, 521] on span "Attended" at bounding box center [988, 518] width 49 height 9
click at [963, 518] on input "Attended" at bounding box center [962, 518] width 1 height 1
type lightning-radio-group "Attended"
radio input "true"
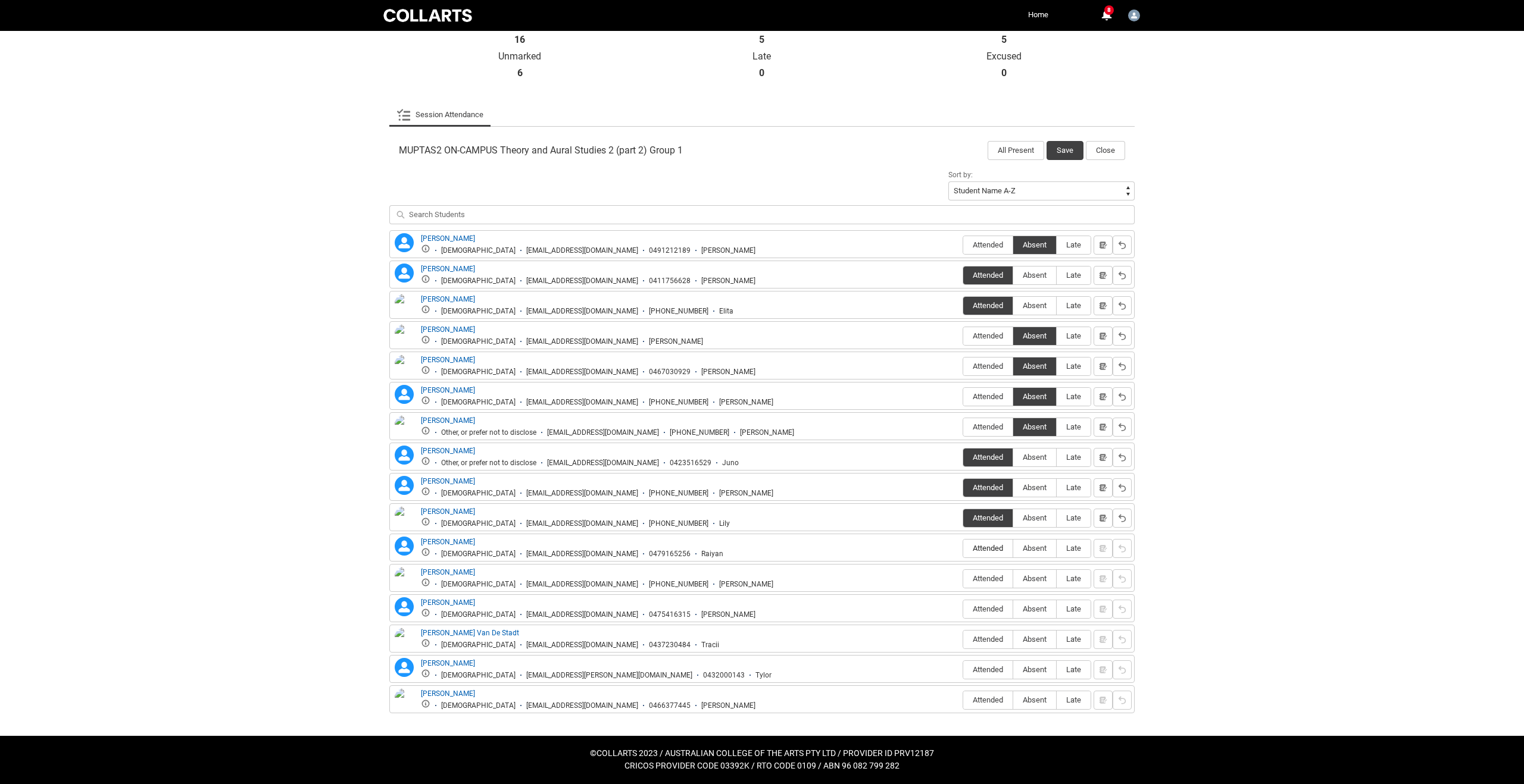
click at [994, 552] on span "Attended" at bounding box center [988, 548] width 49 height 9
click at [963, 548] on input "Attended" at bounding box center [962, 548] width 1 height 1
type lightning-radio-group "Attended"
radio input "true"
click at [992, 580] on span "Attended" at bounding box center [988, 578] width 49 height 9
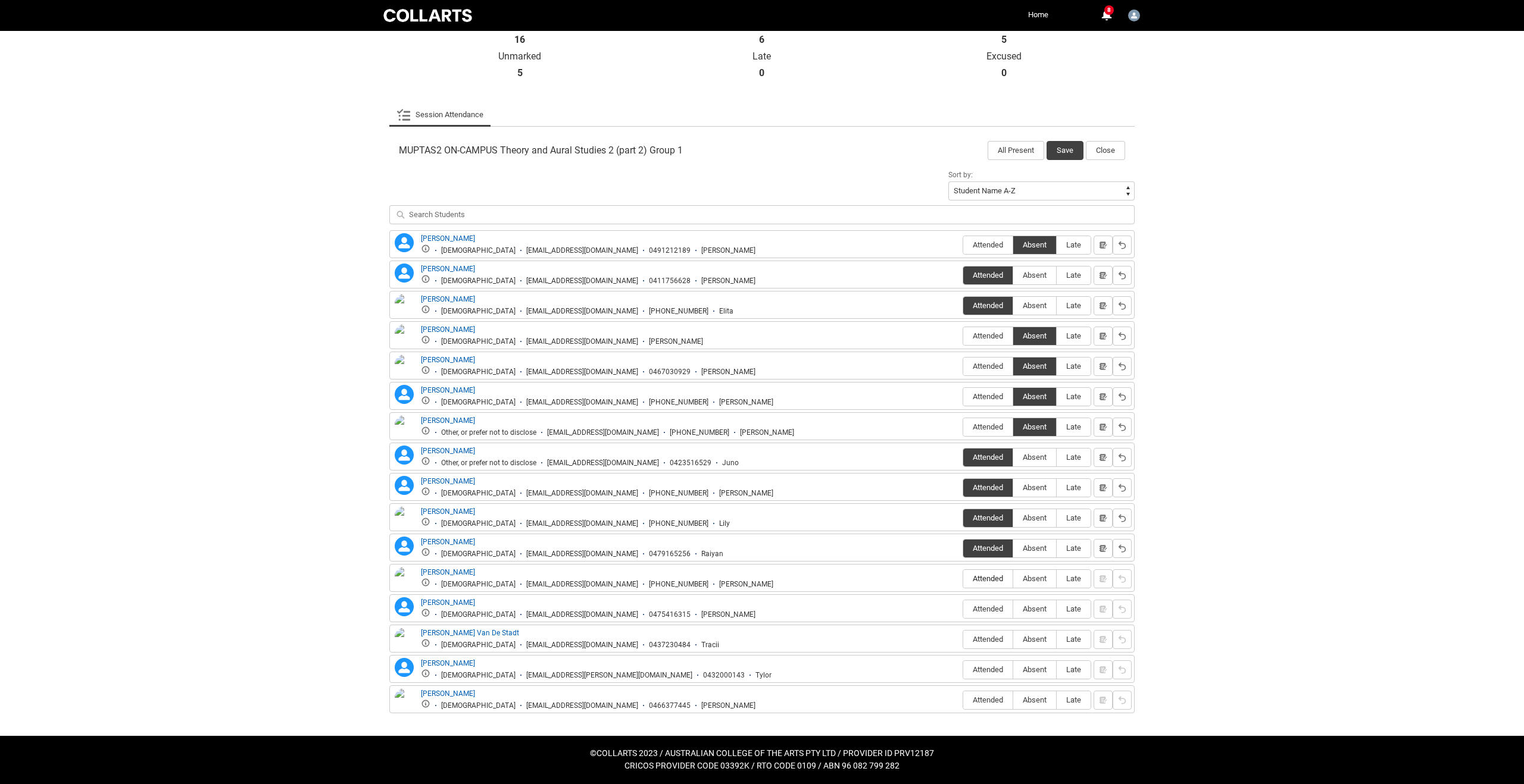
click at [963, 579] on input "Attended" at bounding box center [962, 578] width 1 height 1
type lightning-radio-group "Attended"
radio input "true"
click at [991, 611] on span "Attended" at bounding box center [988, 608] width 49 height 9
click at [963, 609] on input "Attended" at bounding box center [962, 608] width 1 height 1
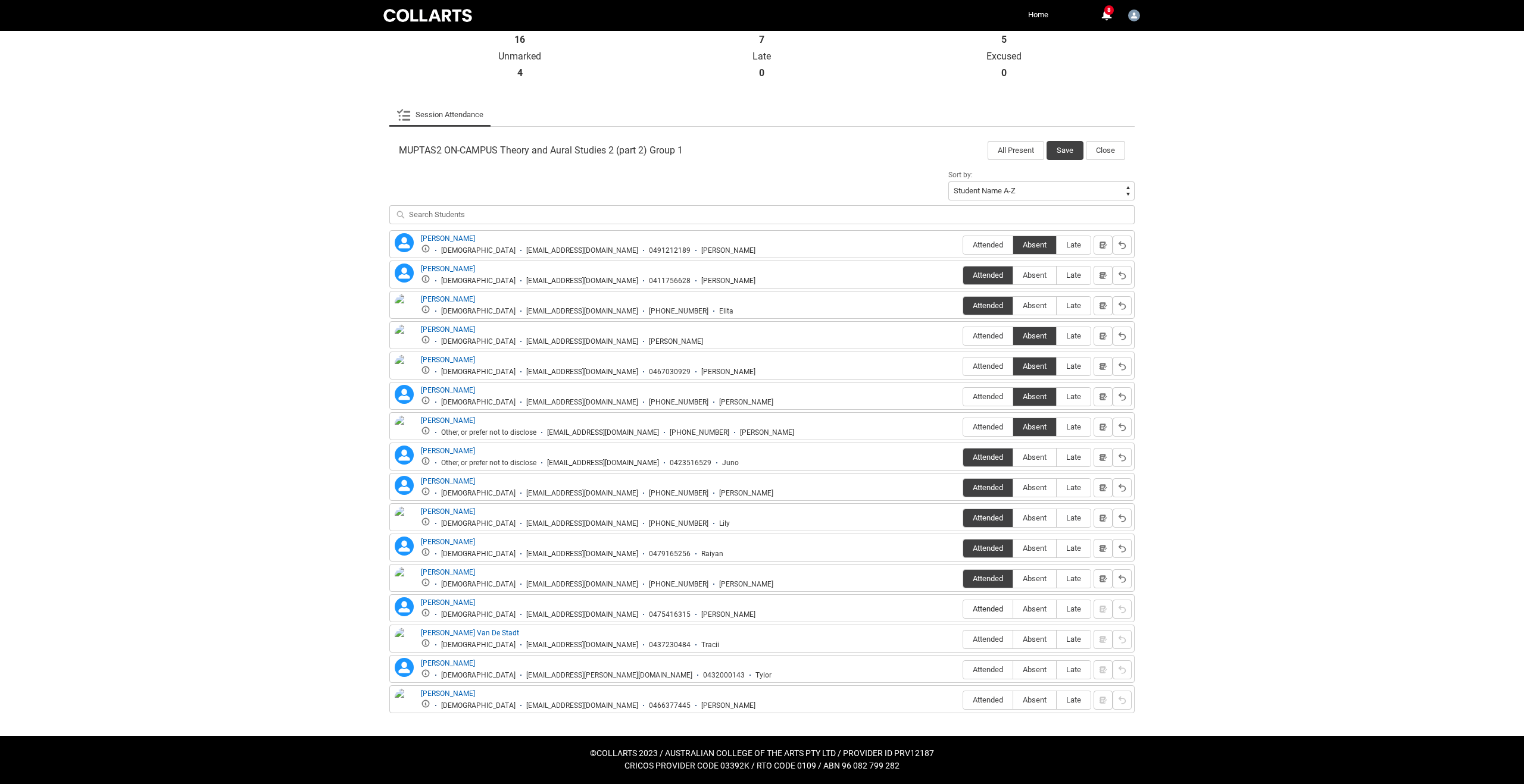
type lightning-radio-group "Attended"
radio input "true"
click at [989, 641] on span "Attended" at bounding box center [988, 639] width 49 height 9
click at [963, 640] on input "Attended" at bounding box center [962, 639] width 1 height 1
type lightning-radio-group "Attended"
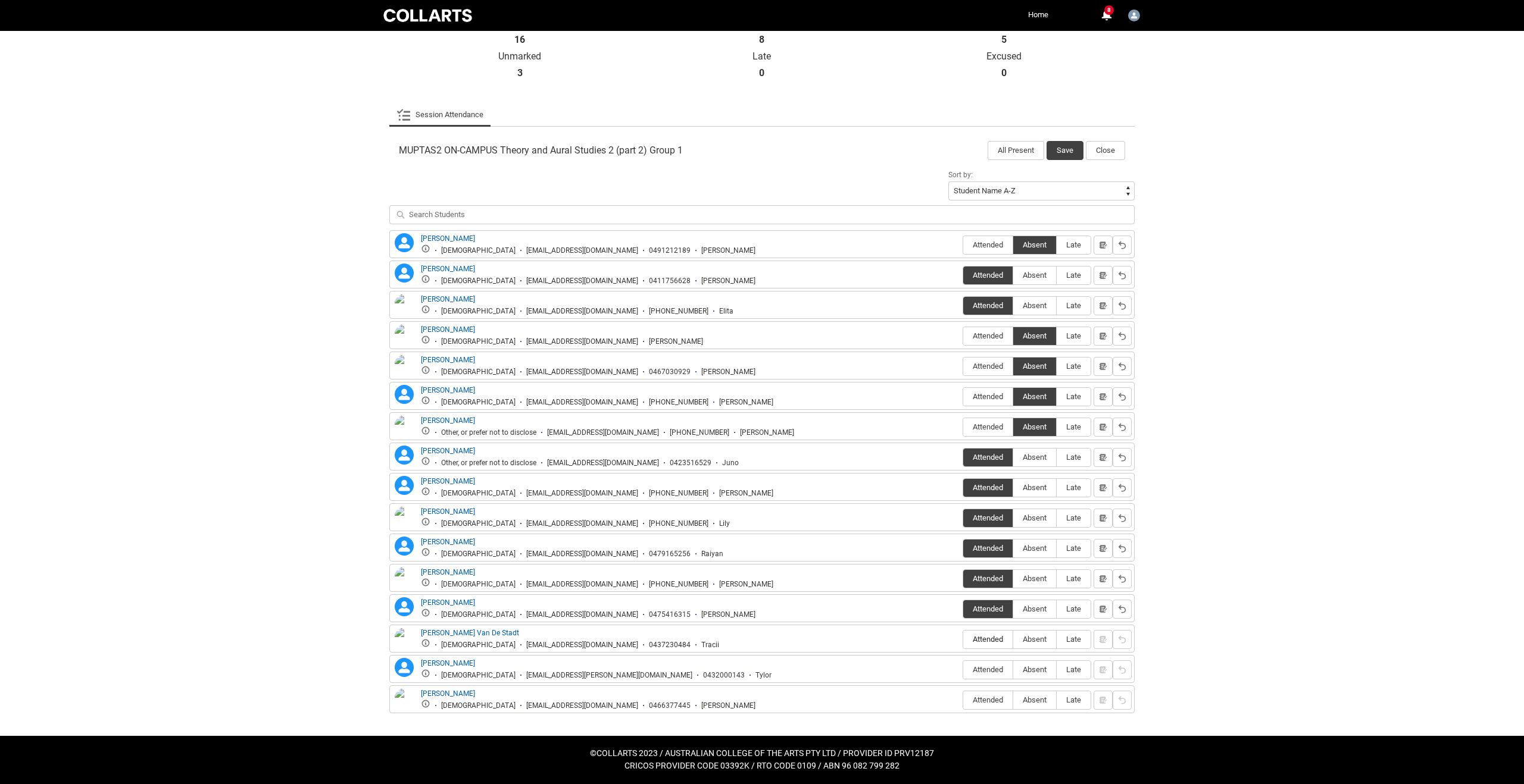
radio input "true"
click at [989, 670] on span "Attended" at bounding box center [988, 669] width 49 height 9
click at [963, 670] on input "Attended" at bounding box center [962, 669] width 1 height 1
type lightning-radio-group "Attended"
radio input "true"
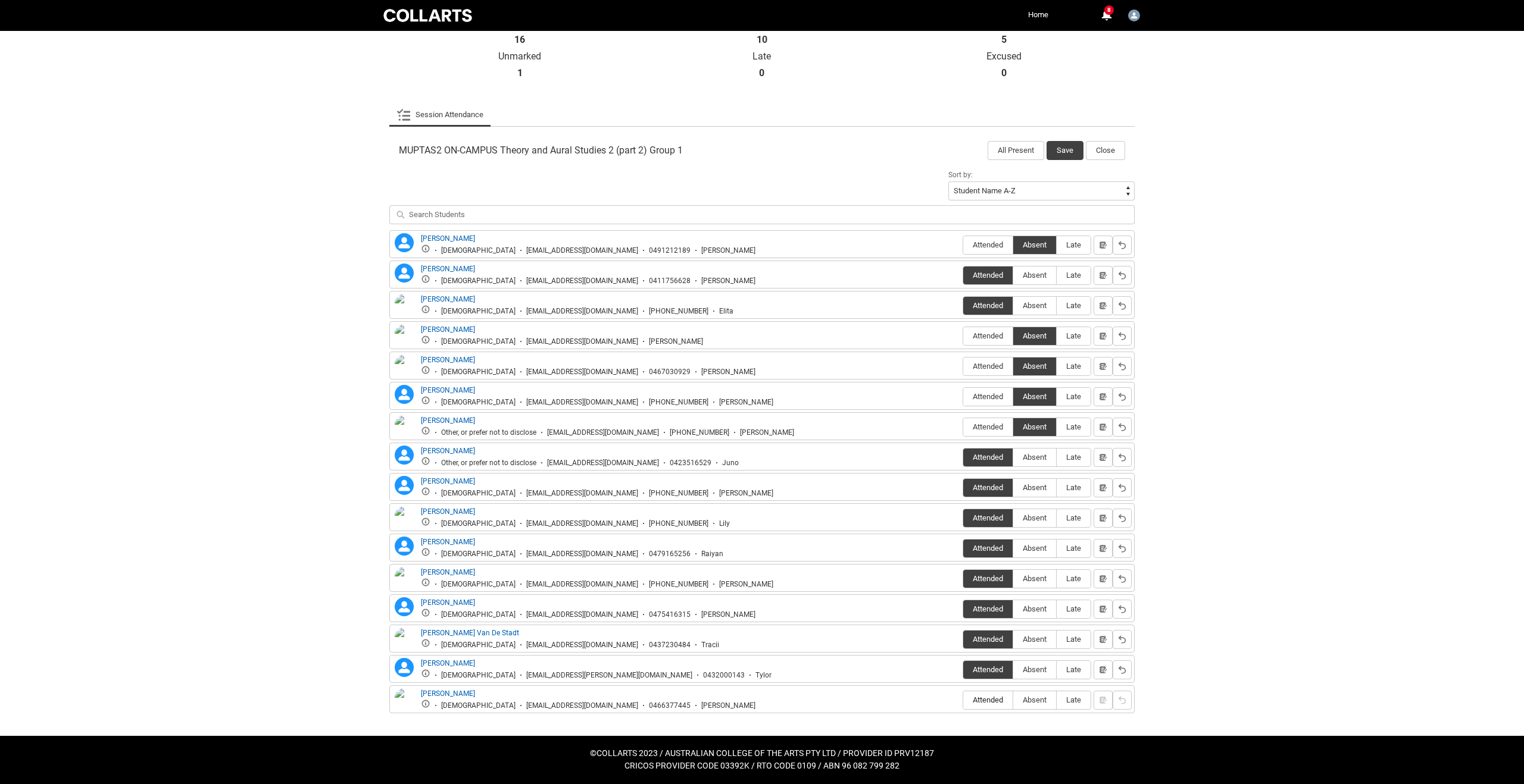
click at [988, 698] on span "Attended" at bounding box center [988, 700] width 49 height 9
click at [963, 700] on input "Attended" at bounding box center [962, 700] width 1 height 1
type lightning-radio-group "Attended"
radio input "true"
click at [1063, 149] on button "Save" at bounding box center [1065, 151] width 37 height 19
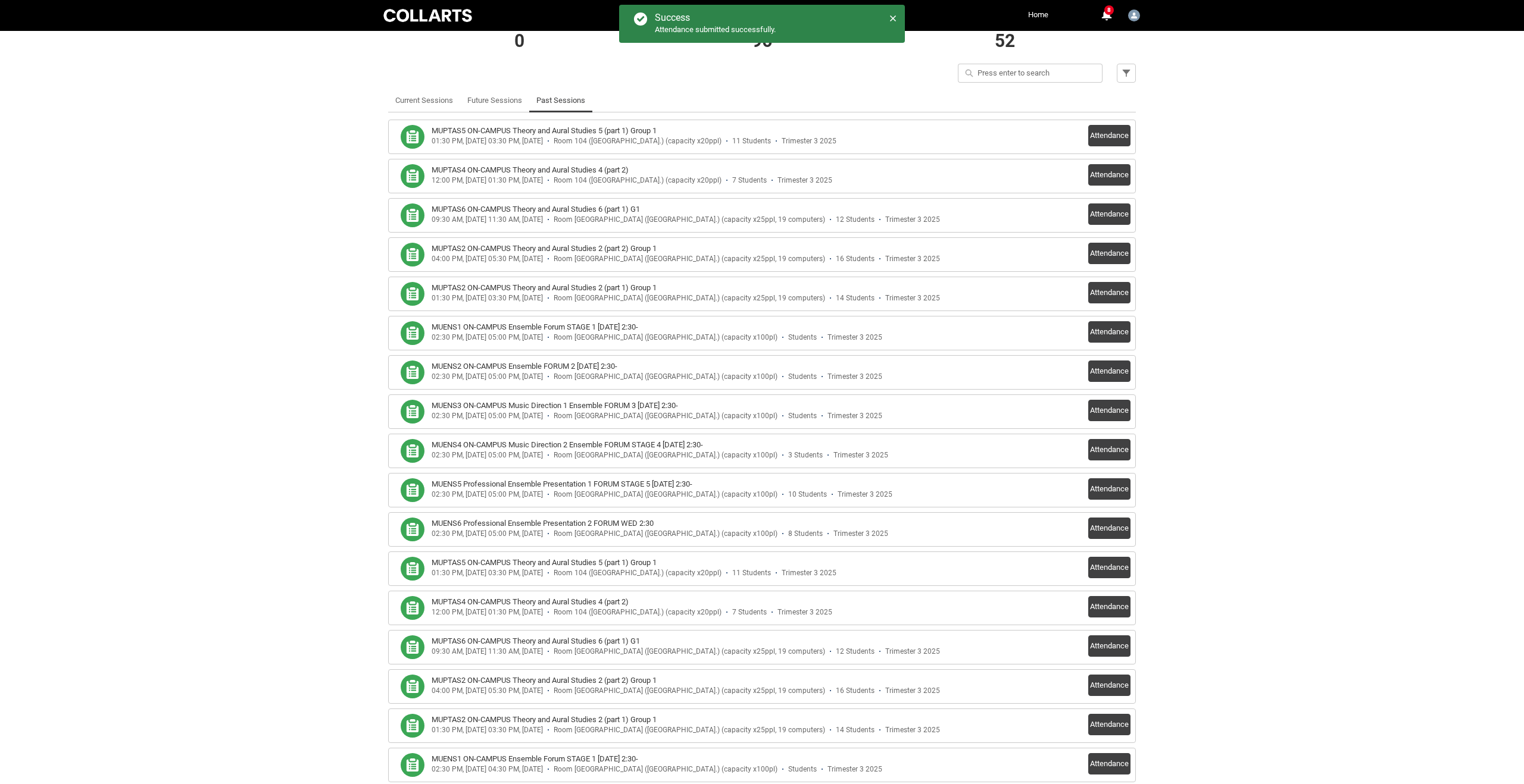
scroll to position [296, 0]
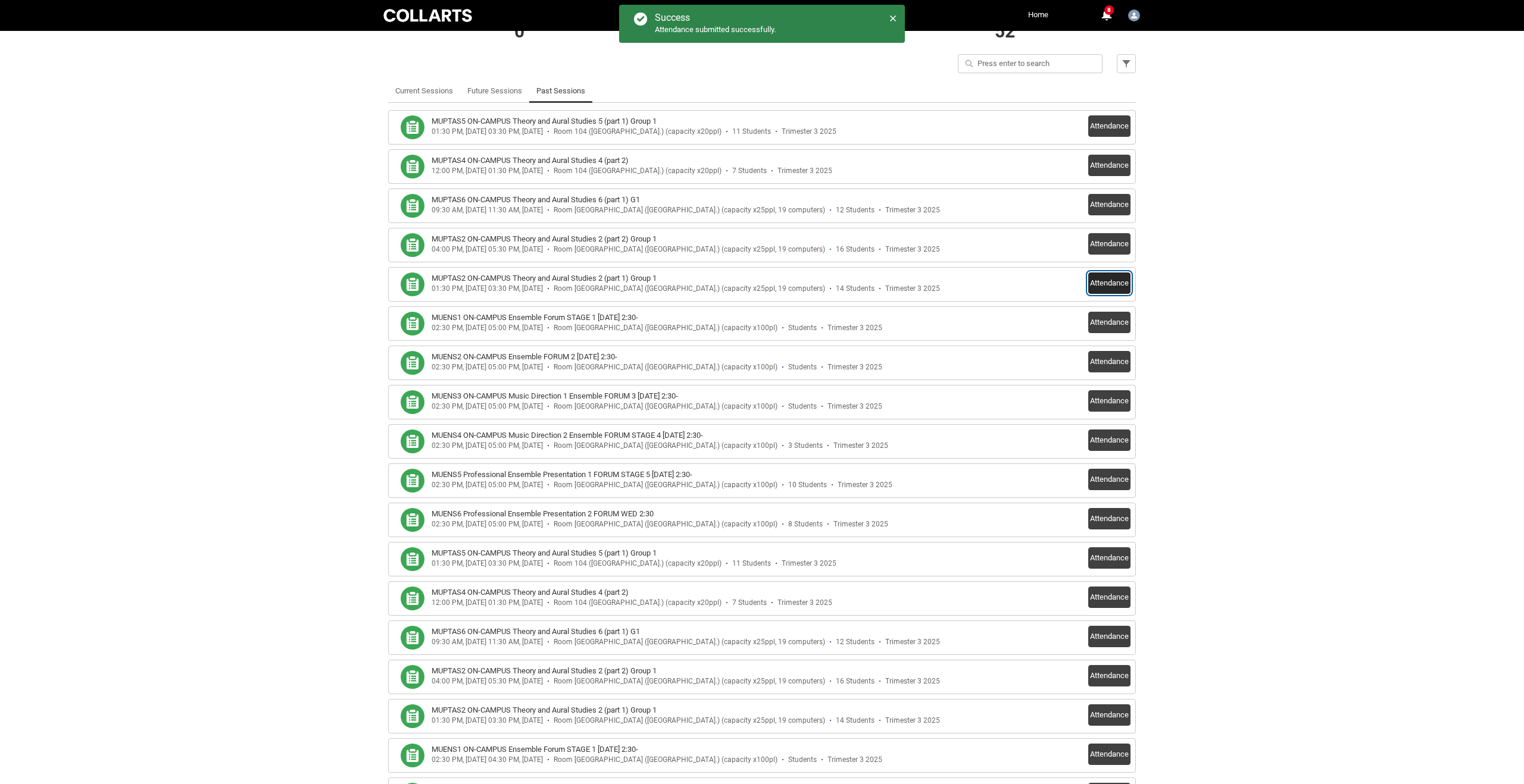
click at [1101, 287] on button "Attendance" at bounding box center [1109, 283] width 42 height 21
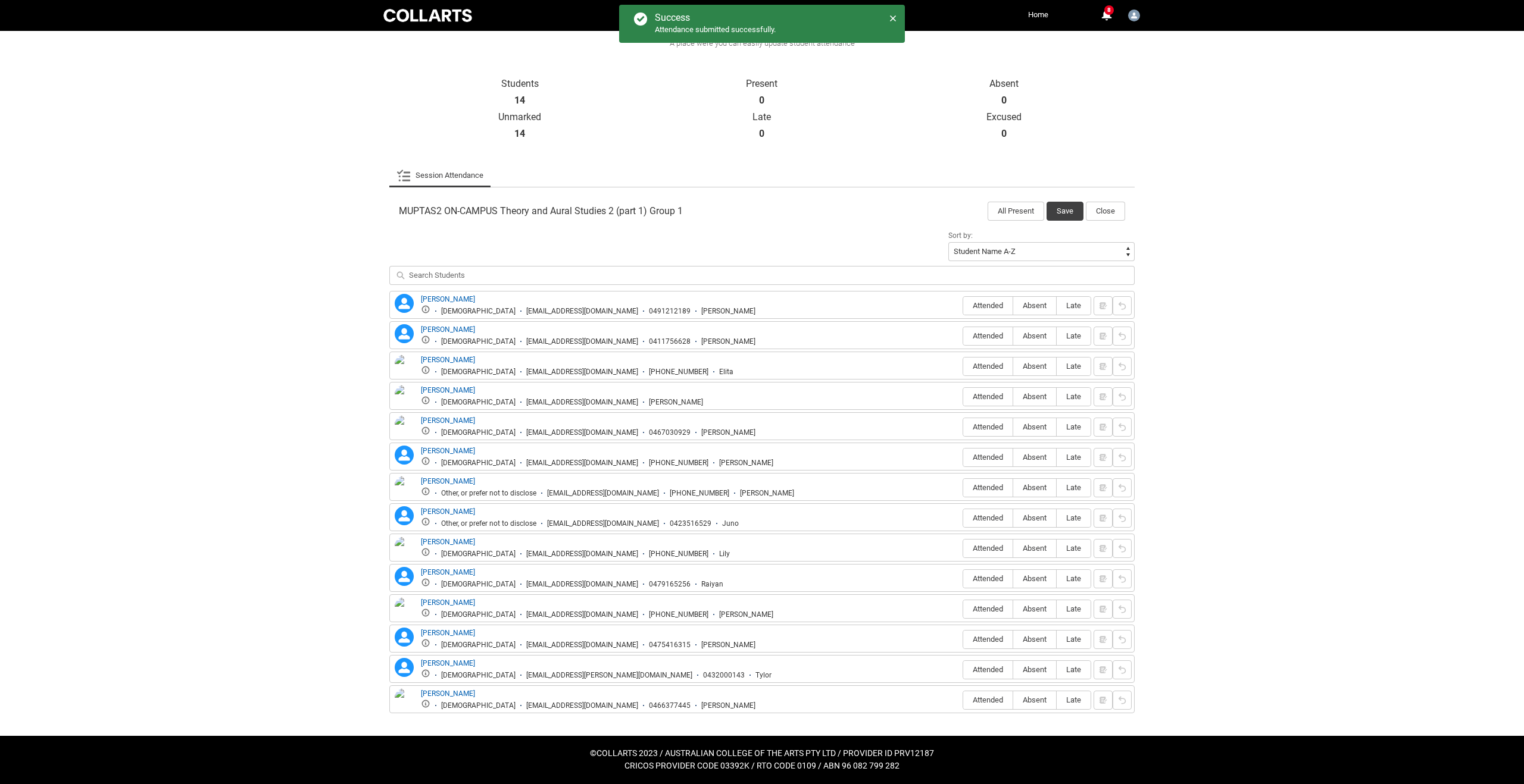
scroll to position [226, 0]
click at [1037, 307] on span "Absent" at bounding box center [1034, 305] width 43 height 9
click at [1013, 306] on input "Absent" at bounding box center [1012, 305] width 1 height 1
type lightning-radio-group "Absent"
radio input "true"
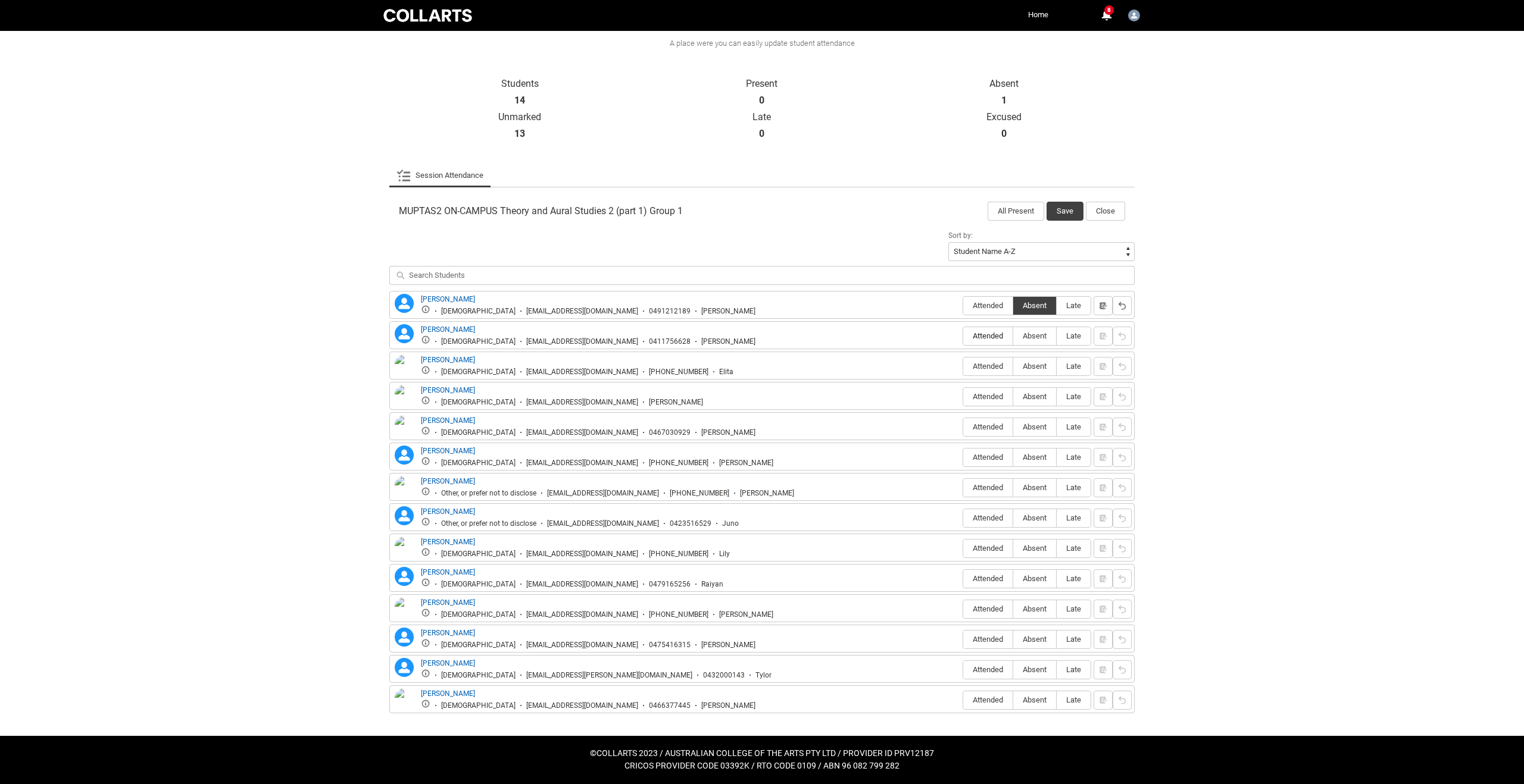
click at [994, 337] on span "Attended" at bounding box center [988, 335] width 49 height 9
click at [963, 336] on input "Attended" at bounding box center [962, 336] width 1 height 1
type lightning-radio-group "Attended"
radio input "true"
click at [990, 369] on span "Attended" at bounding box center [988, 366] width 49 height 9
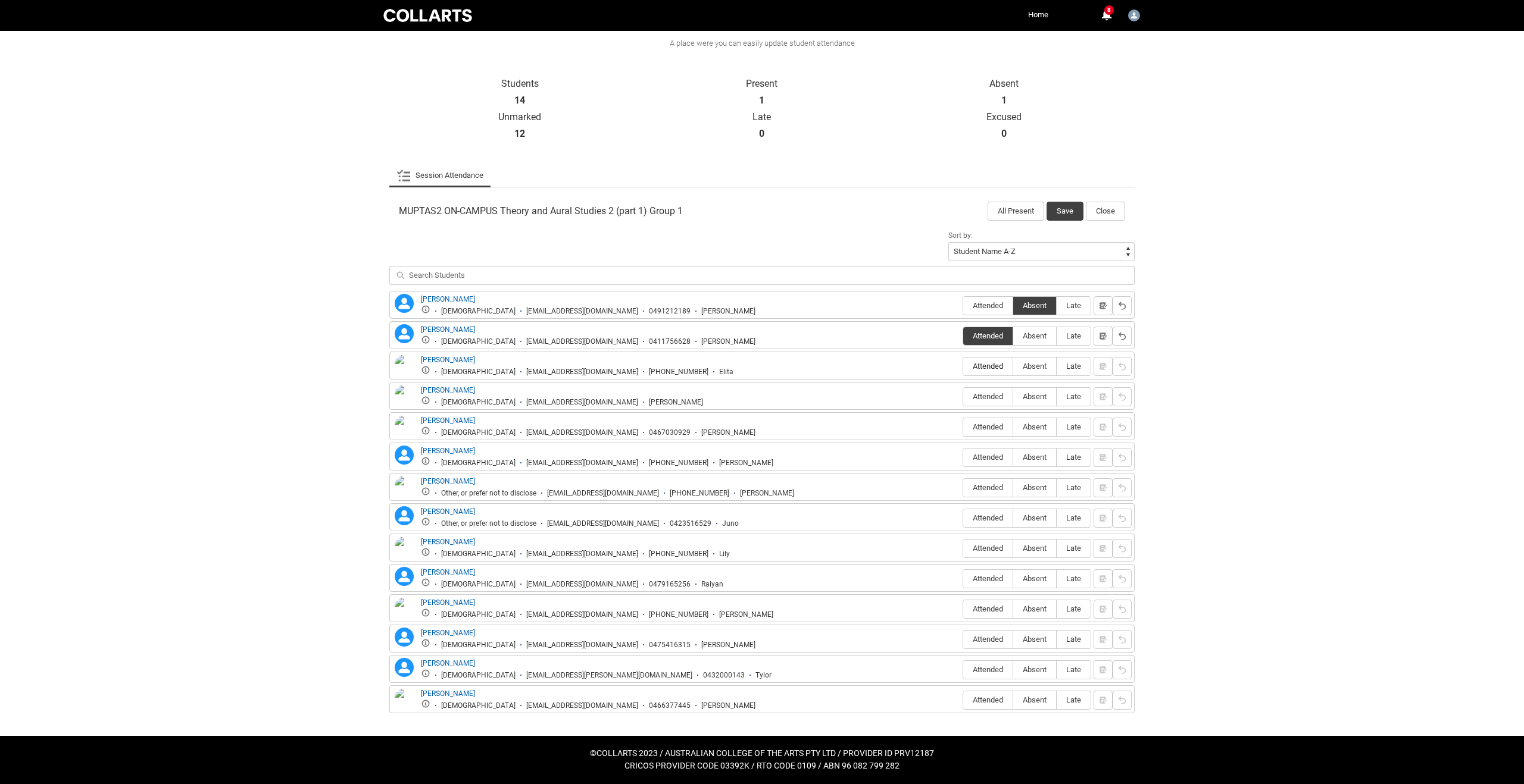
click at [963, 366] on input "Attended" at bounding box center [962, 366] width 1 height 1
type lightning-radio-group "Attended"
radio input "true"
click at [1041, 396] on span "Absent" at bounding box center [1034, 396] width 43 height 9
click at [1013, 396] on input "Absent" at bounding box center [1012, 396] width 1 height 1
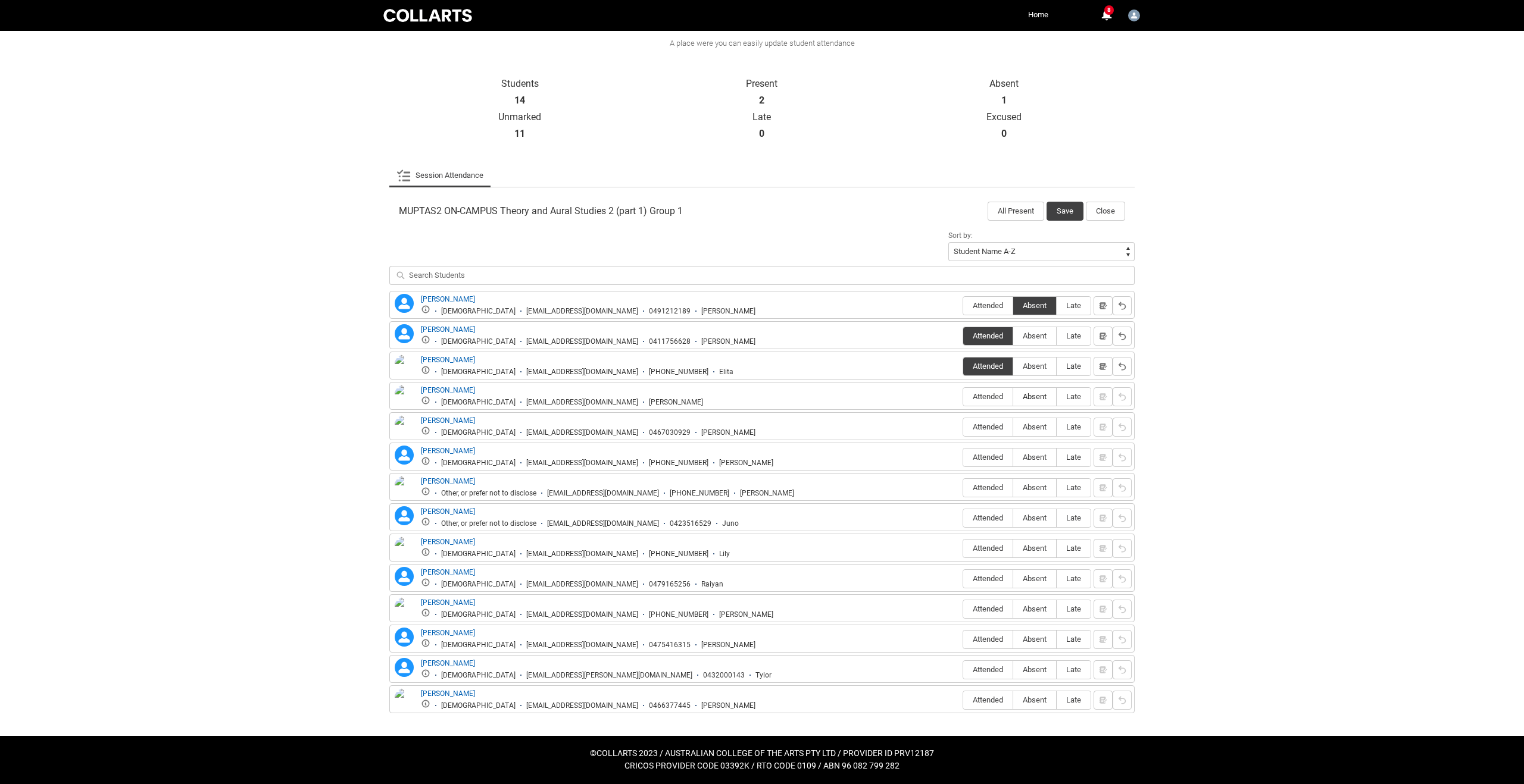
type lightning-radio-group "Absent"
radio input "true"
click at [1034, 430] on span "Absent" at bounding box center [1034, 426] width 43 height 9
click at [1013, 427] on input "Absent" at bounding box center [1012, 426] width 1 height 1
type lightning-radio-group "Absent"
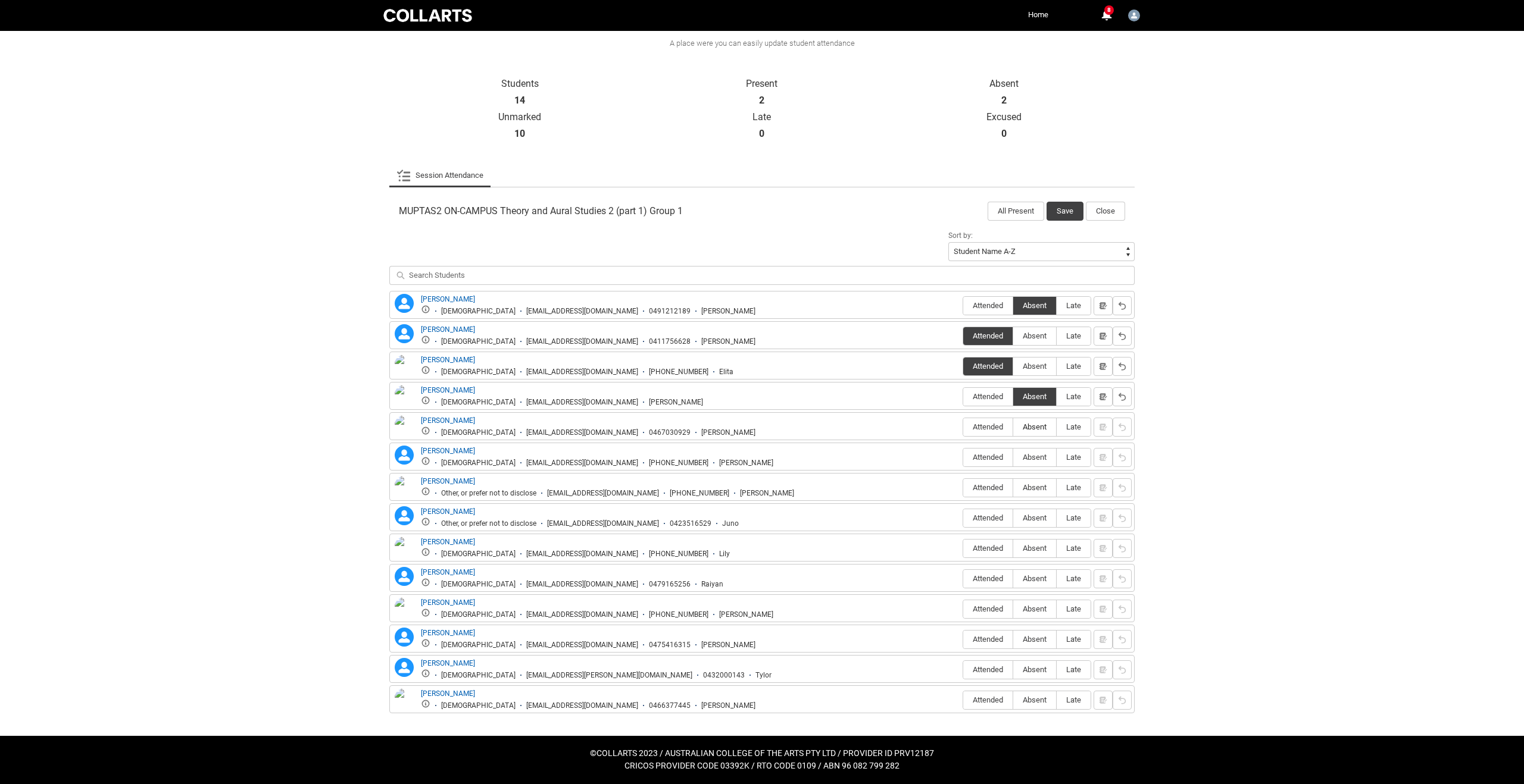
radio input "true"
click at [1034, 458] on span "Absent" at bounding box center [1034, 457] width 43 height 9
click at [1013, 458] on input "Absent" at bounding box center [1012, 457] width 1 height 1
type lightning-radio-group "Absent"
radio input "true"
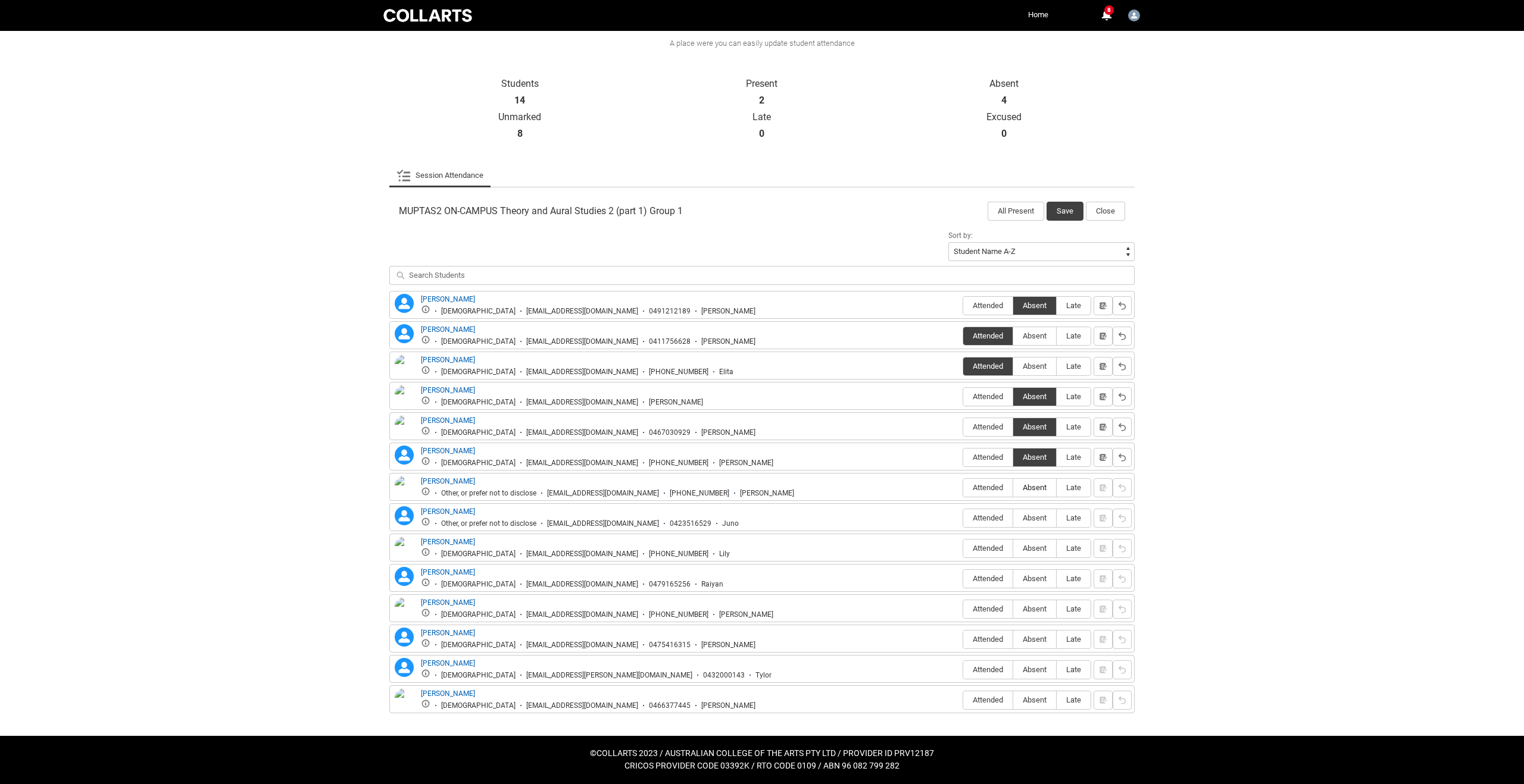
click at [1040, 490] on span "Absent" at bounding box center [1034, 487] width 43 height 9
click at [1013, 488] on input "Absent" at bounding box center [1012, 487] width 1 height 1
type lightning-radio-group "Absent"
radio input "true"
click at [994, 515] on span "Attended" at bounding box center [988, 518] width 49 height 9
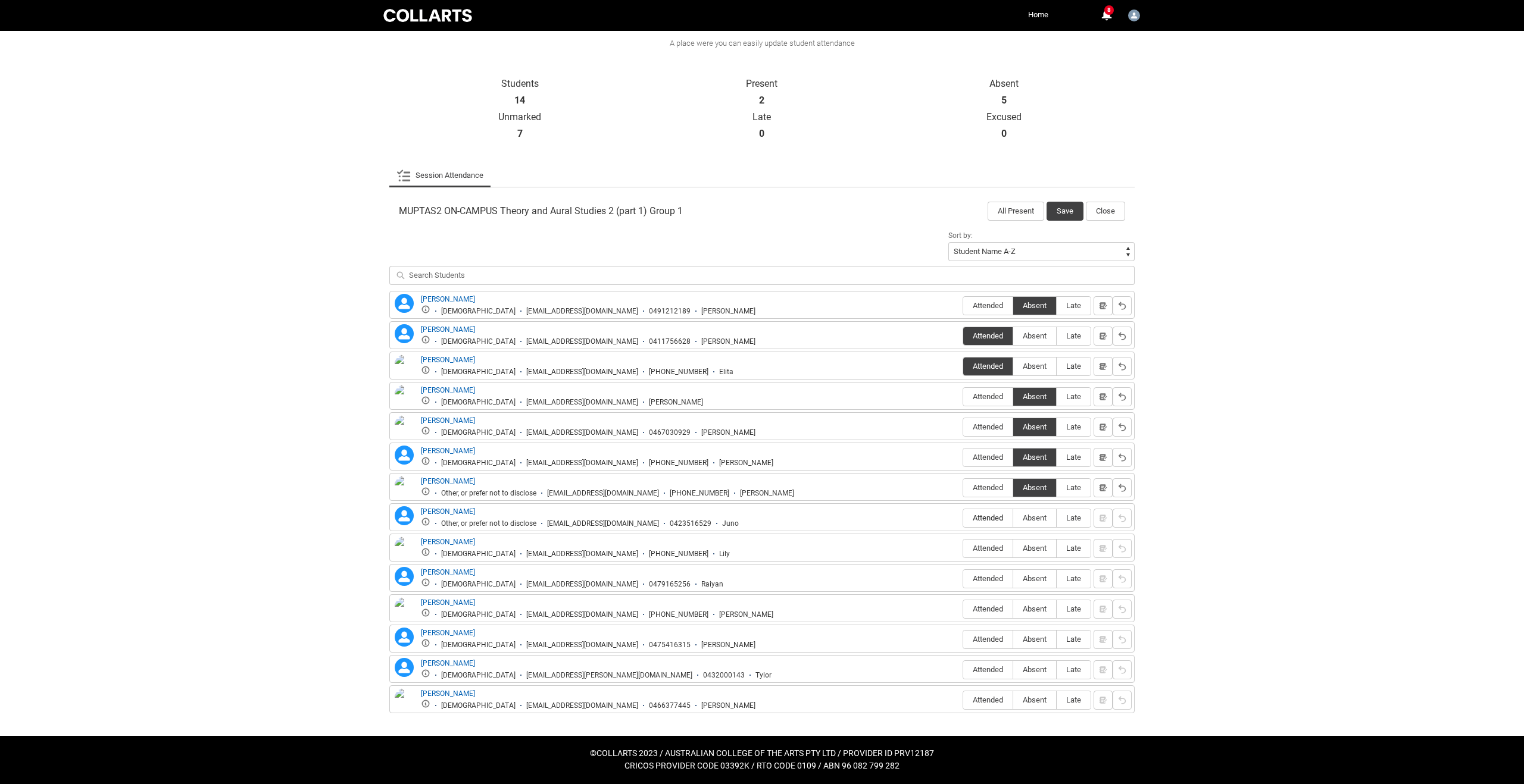
click at [963, 518] on input "Attended" at bounding box center [962, 518] width 1 height 1
type lightning-radio-group "Attended"
radio input "true"
click at [988, 550] on span "Attended" at bounding box center [988, 548] width 49 height 9
click at [963, 548] on input "Attended" at bounding box center [962, 548] width 1 height 1
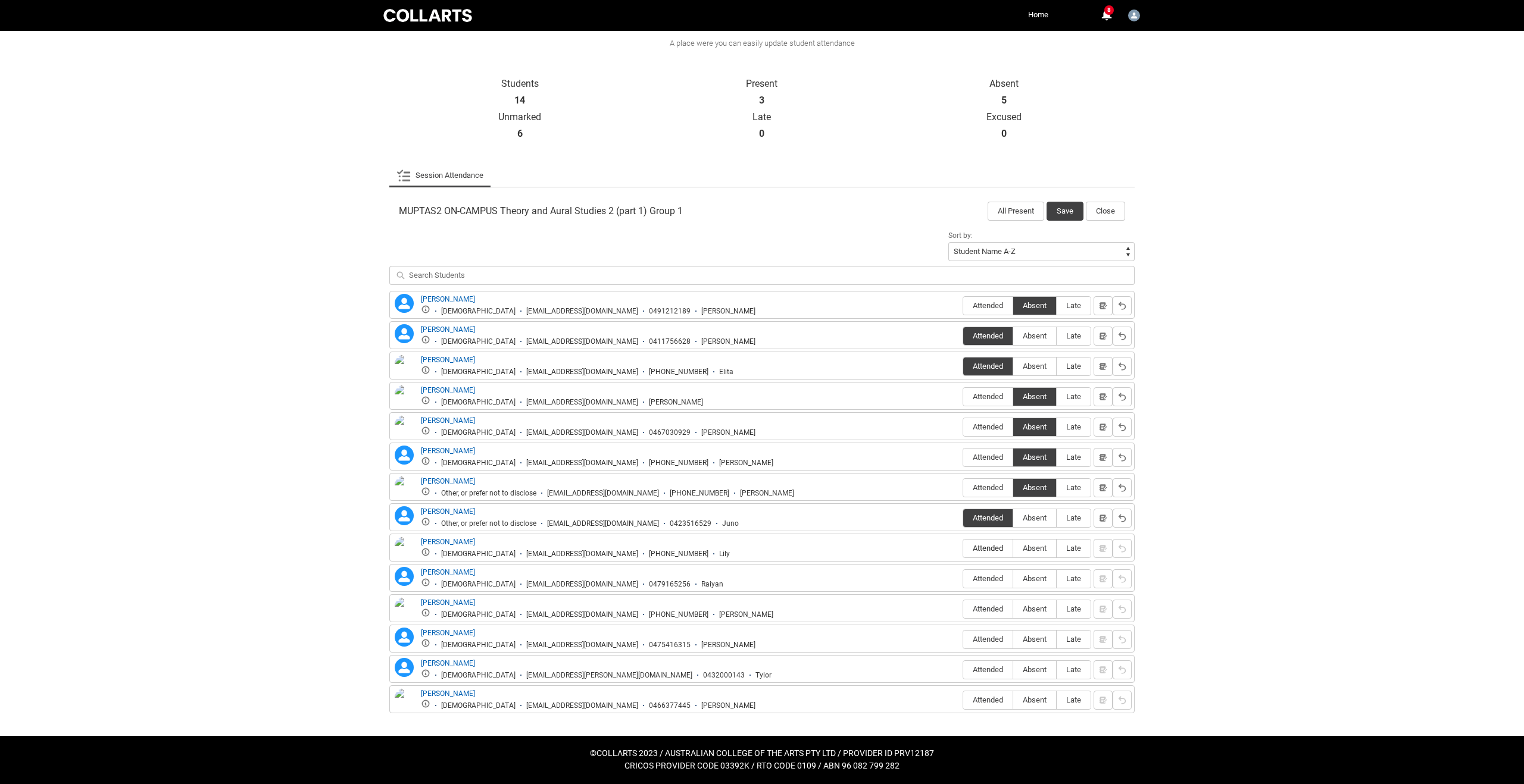
type lightning-radio-group "Attended"
radio input "true"
click at [990, 583] on span "Attended" at bounding box center [988, 578] width 49 height 9
click at [963, 579] on input "Attended" at bounding box center [962, 578] width 1 height 1
type lightning-radio-group "Attended"
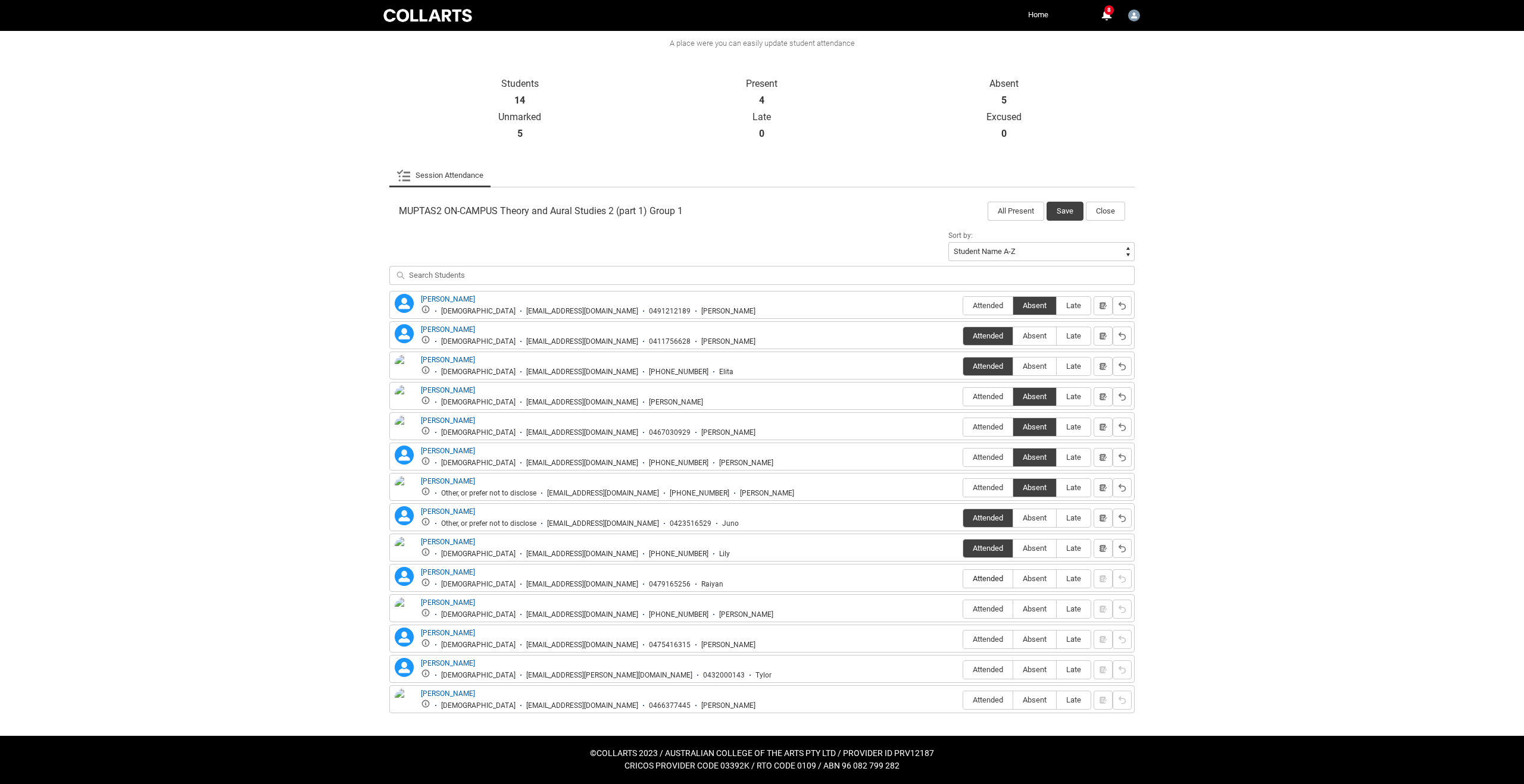
radio input "true"
drag, startPoint x: 992, startPoint y: 611, endPoint x: 984, endPoint y: 612, distance: 8.1
click at [989, 611] on span "Attended" at bounding box center [988, 608] width 49 height 9
click at [963, 609] on input "Attended" at bounding box center [962, 608] width 1 height 1
type lightning-radio-group "Attended"
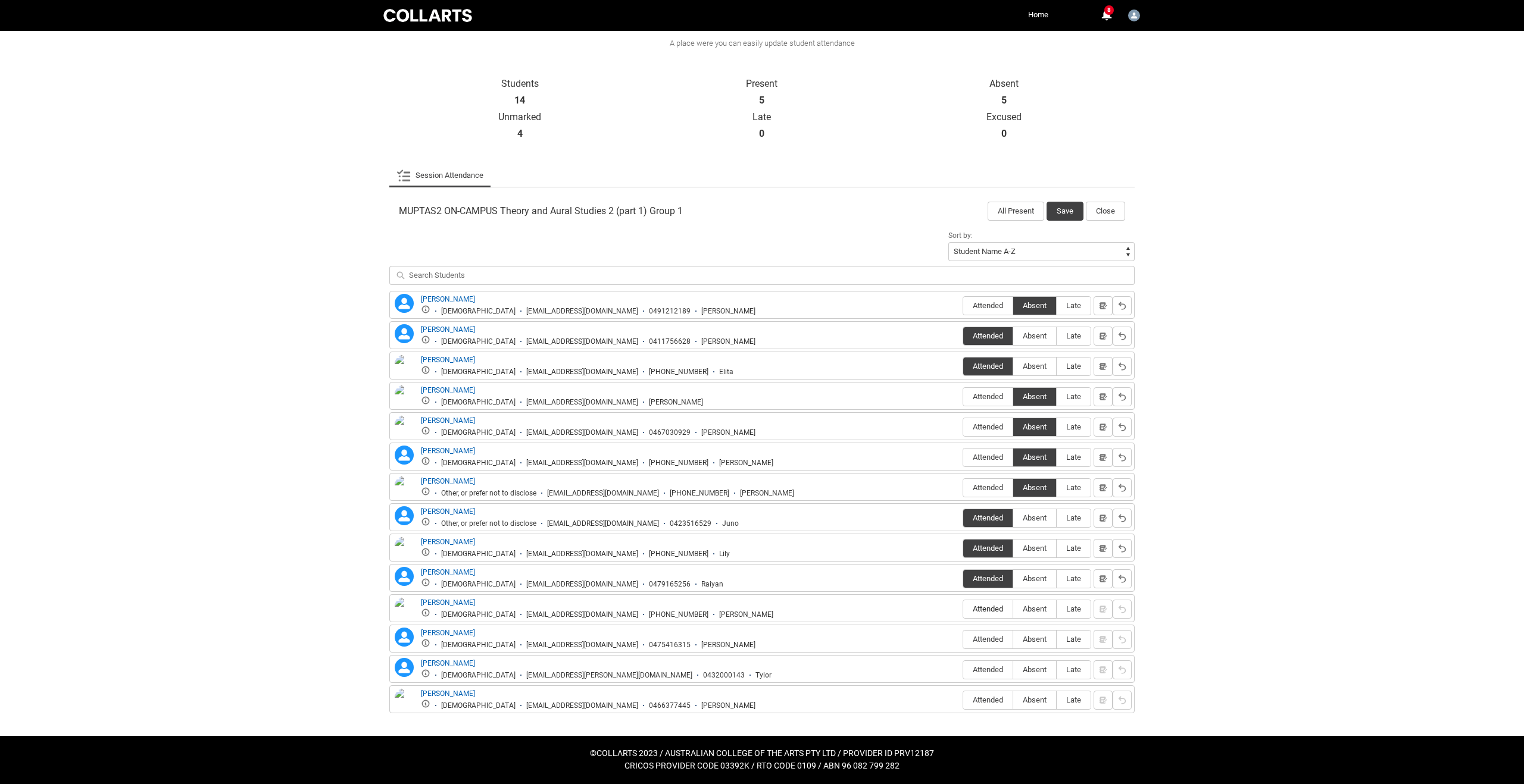
radio input "true"
click at [979, 641] on span "Attended" at bounding box center [988, 639] width 49 height 9
click at [963, 640] on input "Attended" at bounding box center [962, 639] width 1 height 1
type lightning-radio-group "Attended"
radio input "true"
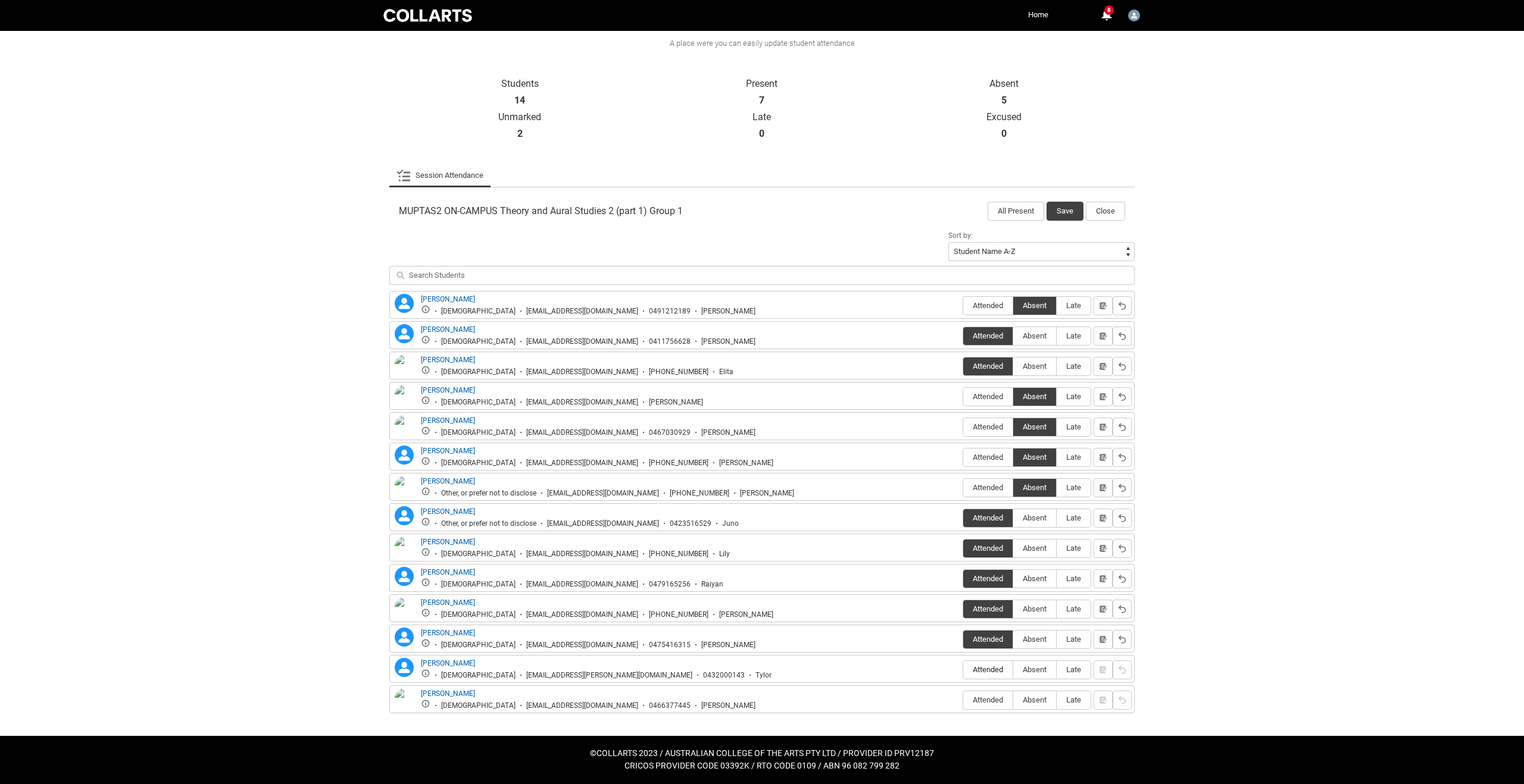
click at [991, 670] on span "Attended" at bounding box center [988, 669] width 49 height 9
click at [963, 670] on input "Attended" at bounding box center [962, 669] width 1 height 1
type lightning-radio-group "Attended"
radio input "true"
click at [1037, 704] on span "Absent" at bounding box center [1034, 700] width 43 height 9
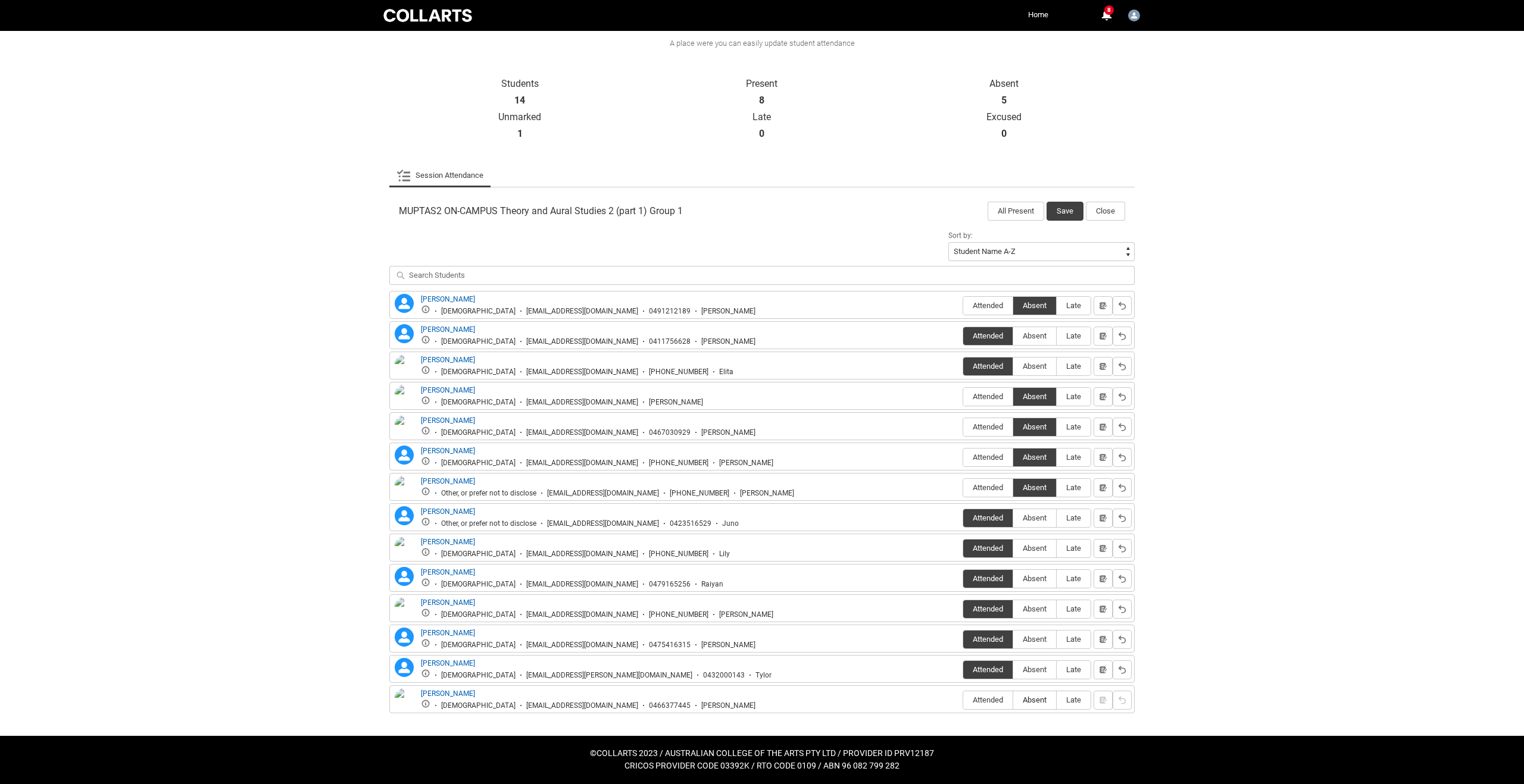
click at [1013, 700] on input "Absent" at bounding box center [1012, 700] width 1 height 1
type lightning-radio-group "Absent"
radio input "true"
click at [994, 705] on label "Attended" at bounding box center [988, 700] width 49 height 18
click at [963, 700] on input "Attended" at bounding box center [962, 700] width 1 height 1
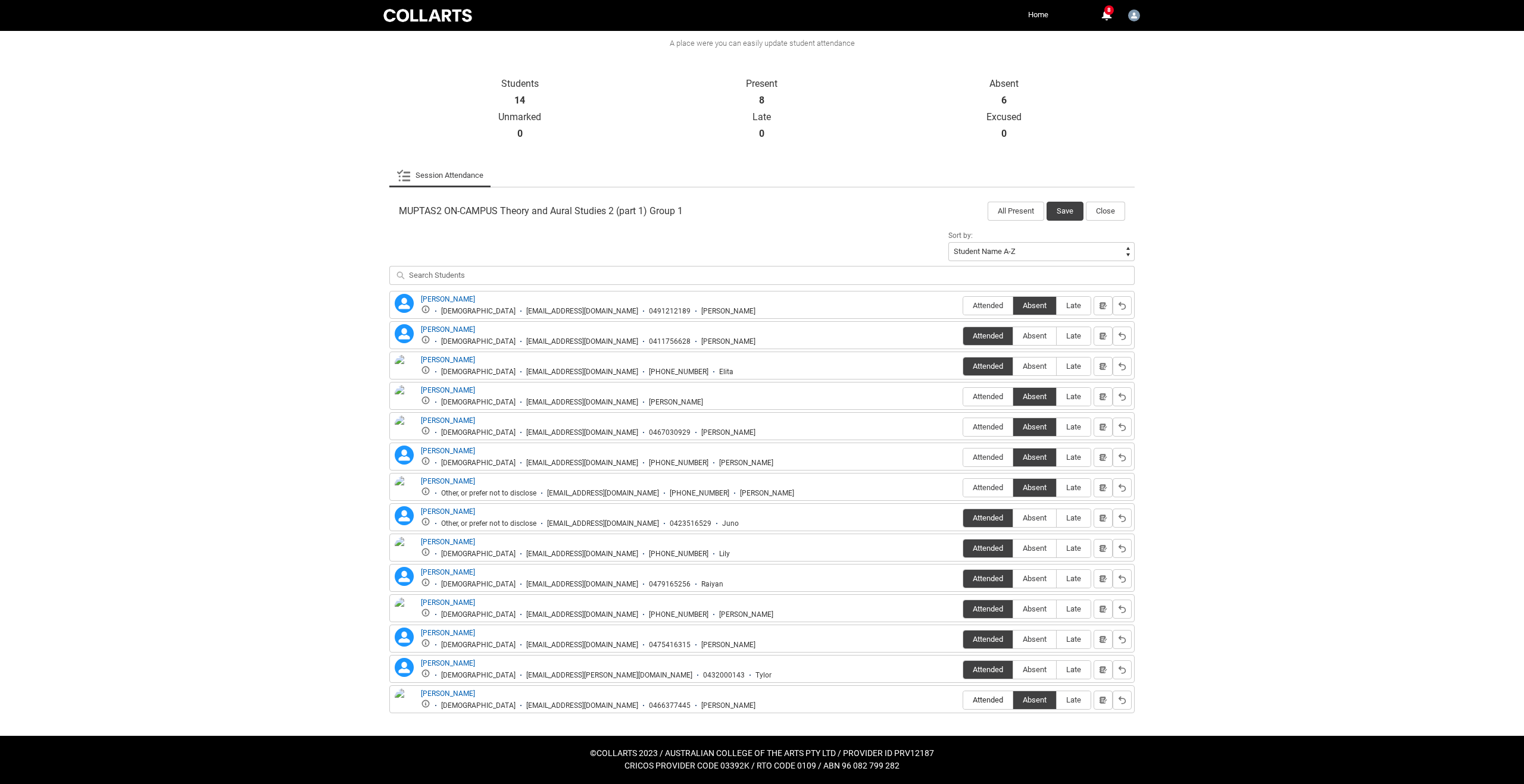
type lightning-radio-group "Attended"
radio input "true"
click at [1063, 209] on button "Save" at bounding box center [1065, 211] width 37 height 19
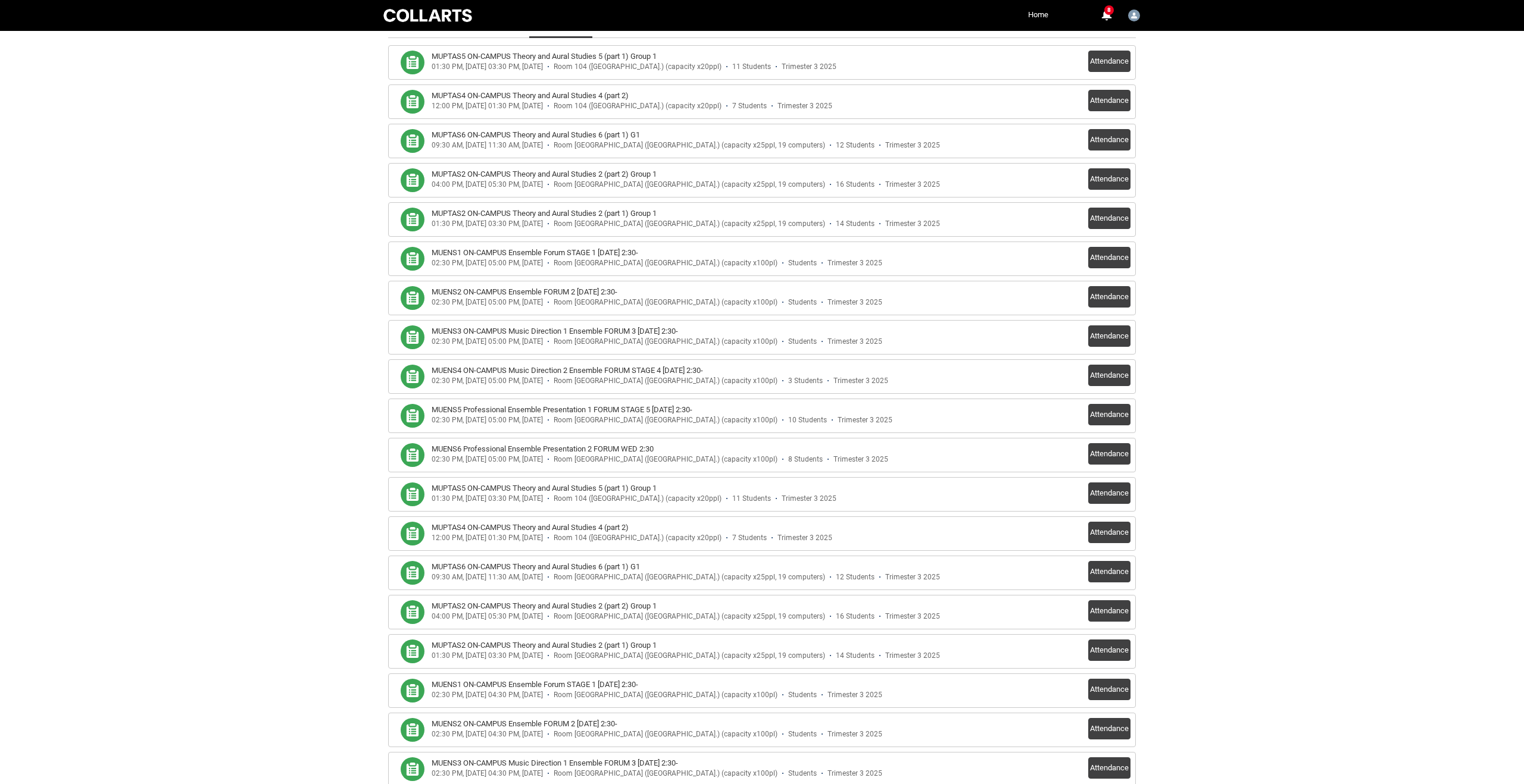
scroll to position [363, 0]
click at [1112, 492] on button "Attendance" at bounding box center [1109, 491] width 42 height 21
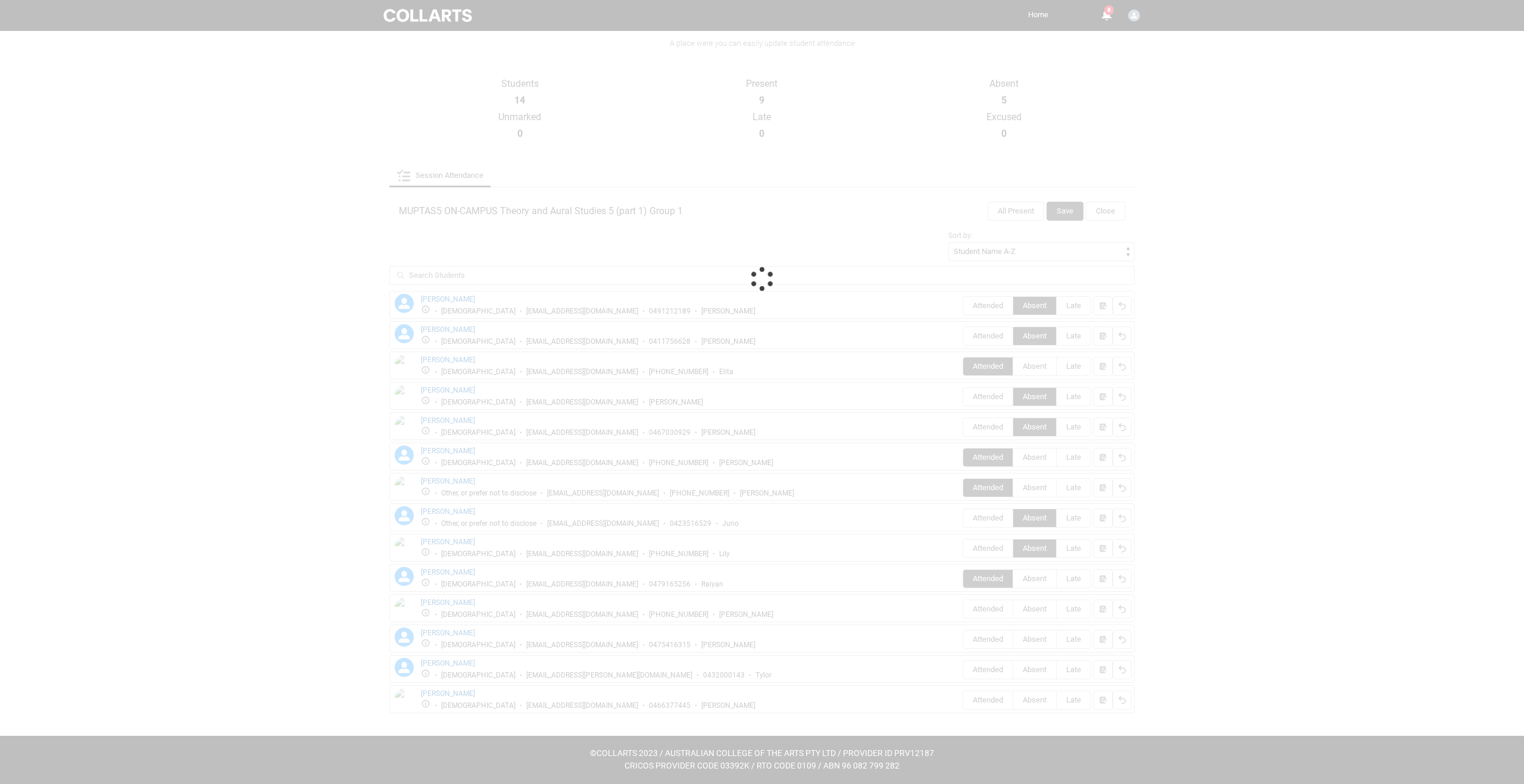
scroll to position [135, 0]
